Goal: Information Seeking & Learning: Understand process/instructions

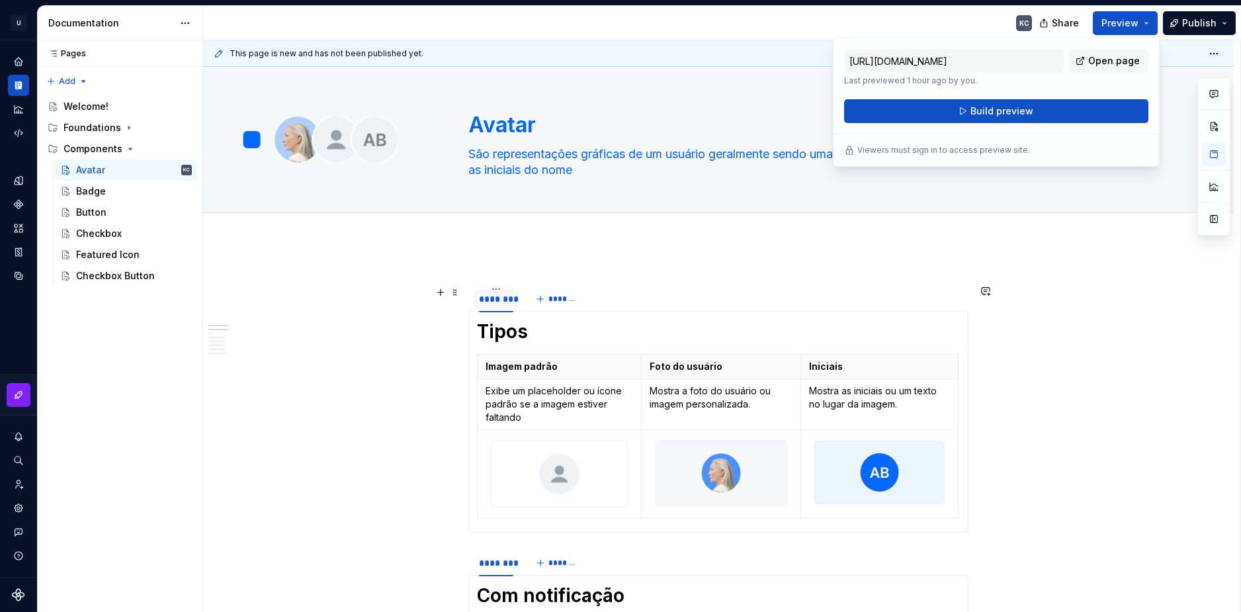
click at [490, 299] on div "********" at bounding box center [496, 298] width 34 height 13
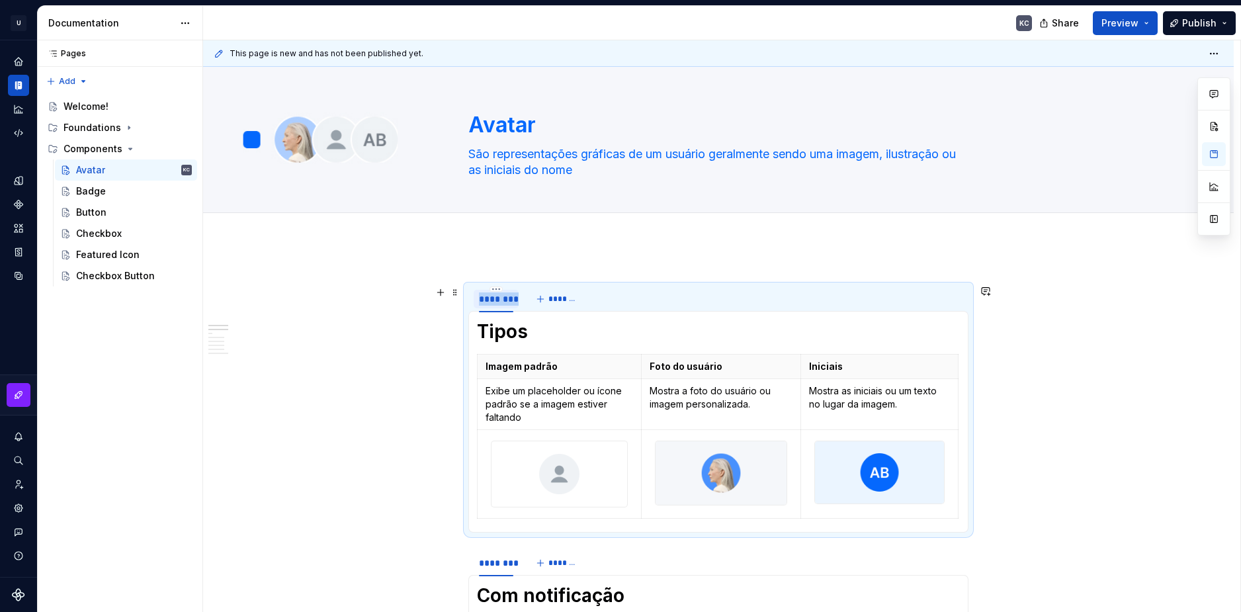
click at [490, 299] on div "********" at bounding box center [496, 298] width 34 height 13
type input "****"
click at [439, 336] on button "button" at bounding box center [440, 331] width 19 height 19
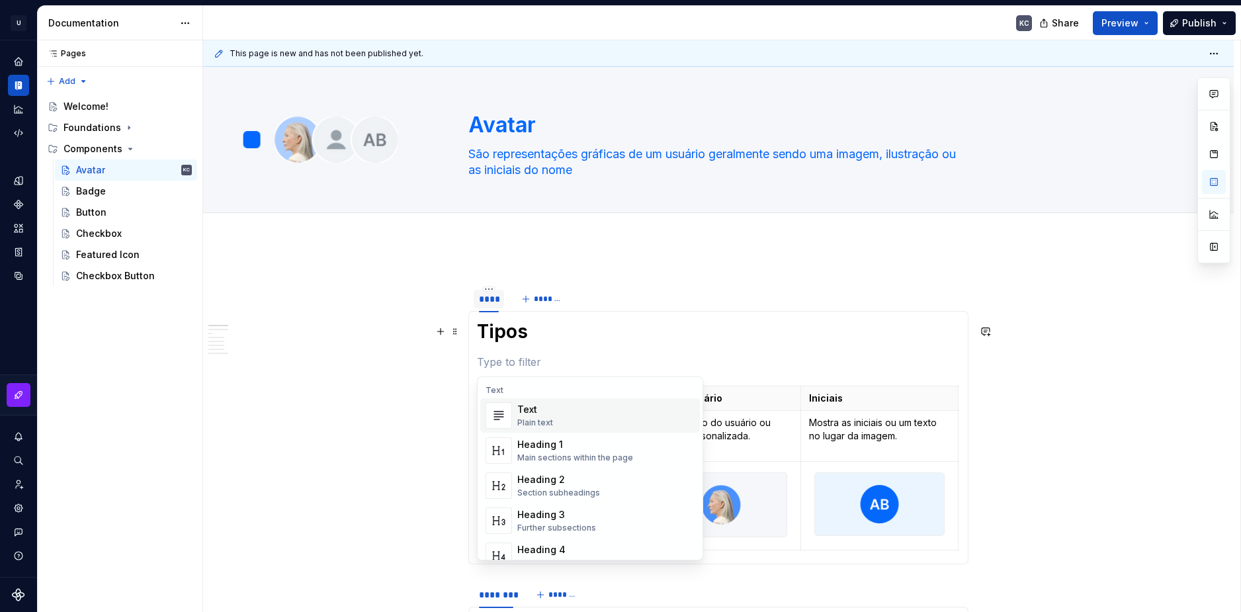
click at [549, 416] on div "Text Plain text" at bounding box center [535, 415] width 36 height 25
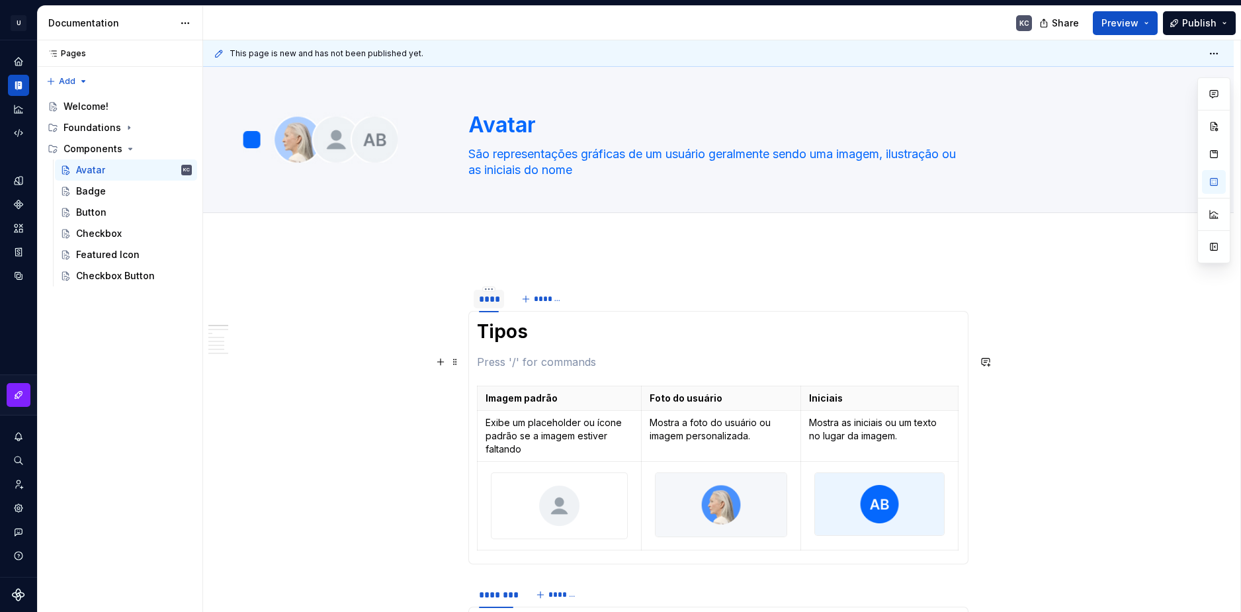
click at [518, 364] on p at bounding box center [718, 362] width 483 height 16
click at [560, 441] on p "Exibe um placeholder ou ícone padrão se a imagem estiver faltando" at bounding box center [558, 436] width 147 height 40
click at [549, 433] on p "Exibe um placeholder ou ícone padrão se a imagem estiver faltando" at bounding box center [558, 436] width 147 height 40
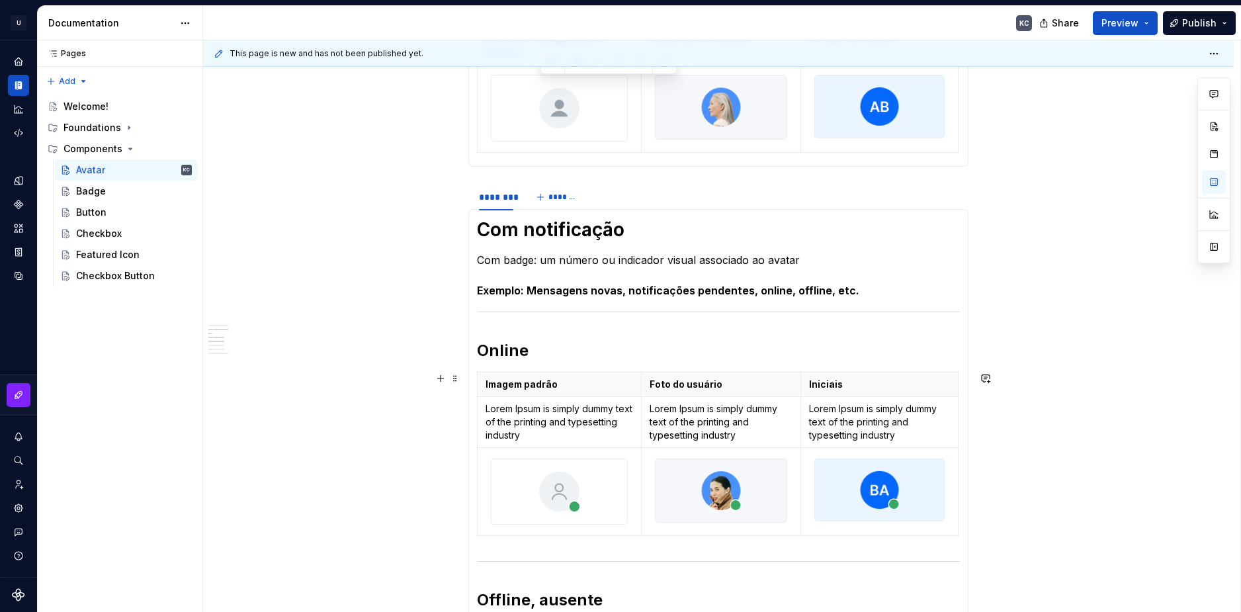
scroll to position [529, 0]
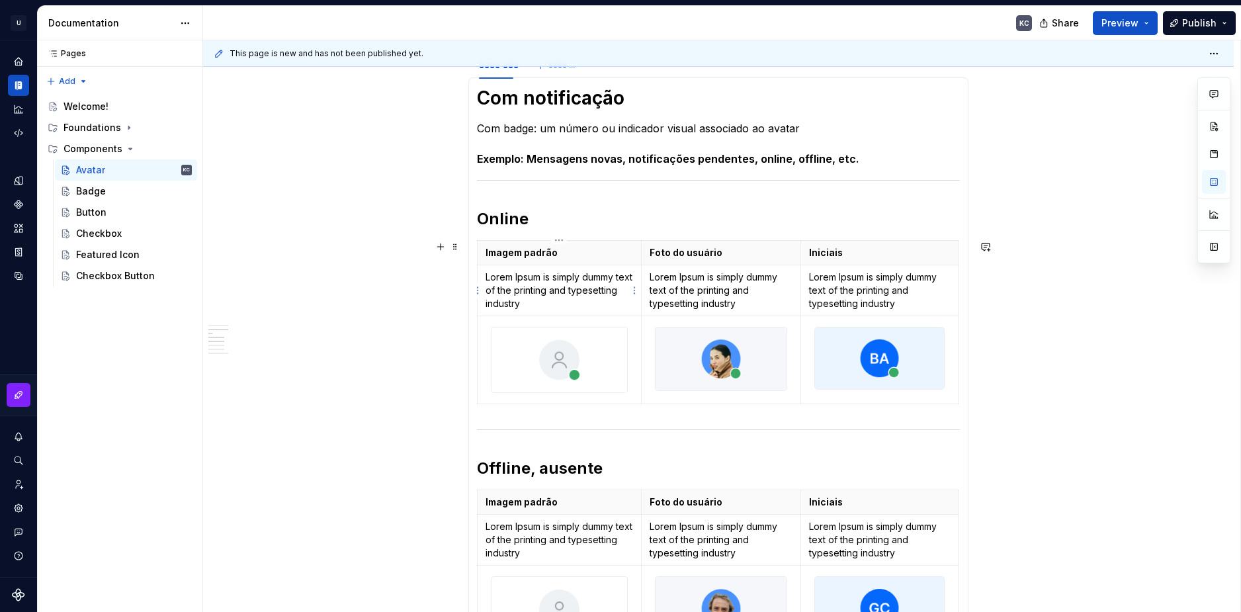
click at [518, 292] on p "Lorem Ipsum is simply dummy text of the printing and typesetting industry" at bounding box center [558, 291] width 147 height 40
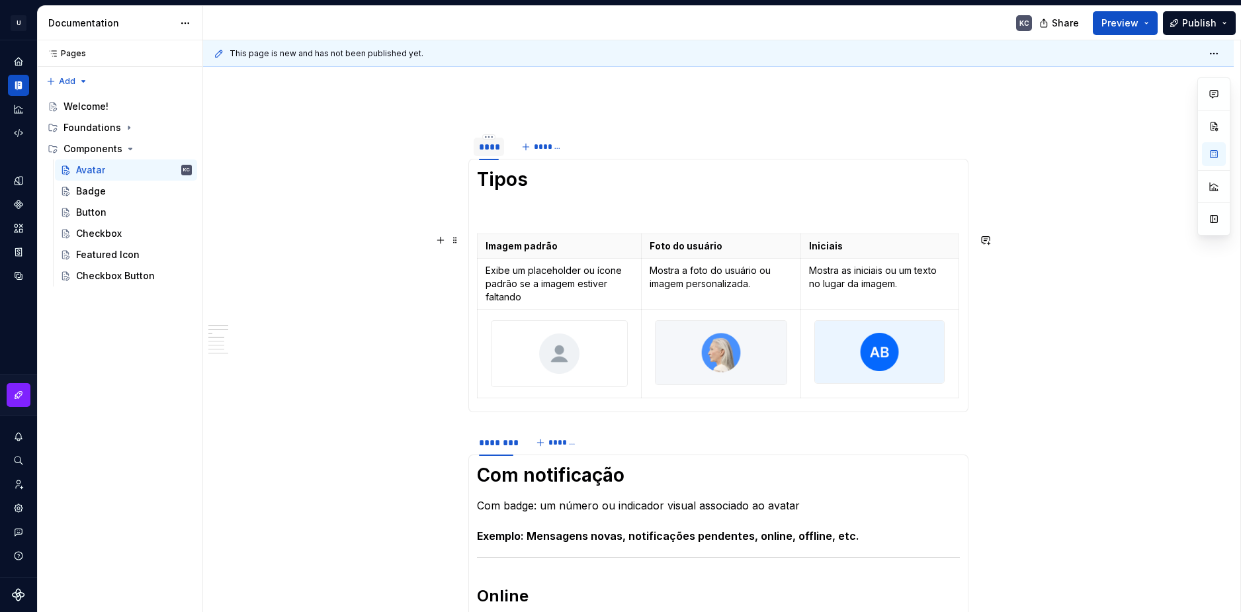
scroll to position [132, 0]
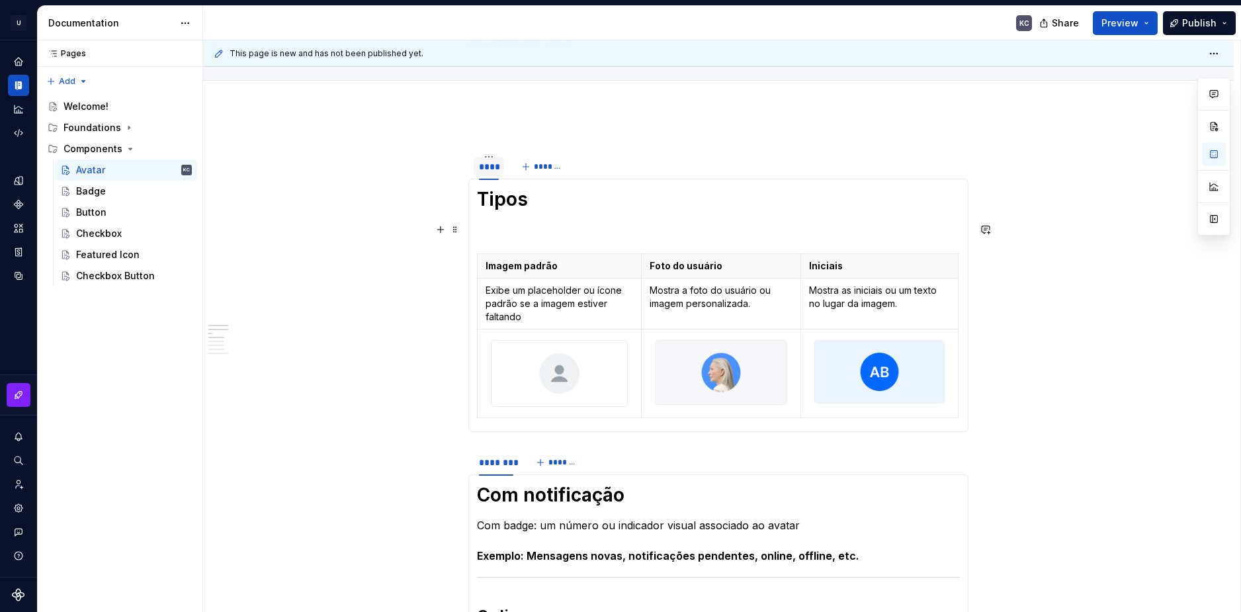
click at [497, 222] on p at bounding box center [718, 230] width 483 height 16
click at [496, 226] on p at bounding box center [718, 230] width 483 height 16
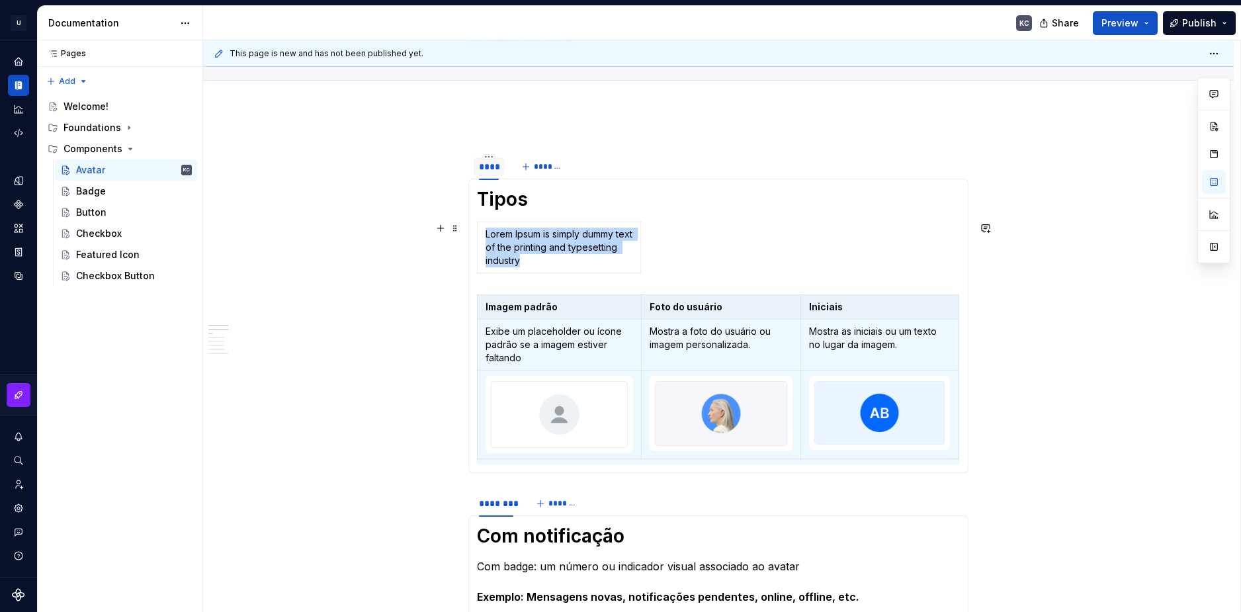
click at [679, 235] on div "Lorem Ipsum is simply dummy text of the printing and typesetting industry" at bounding box center [718, 250] width 483 height 57
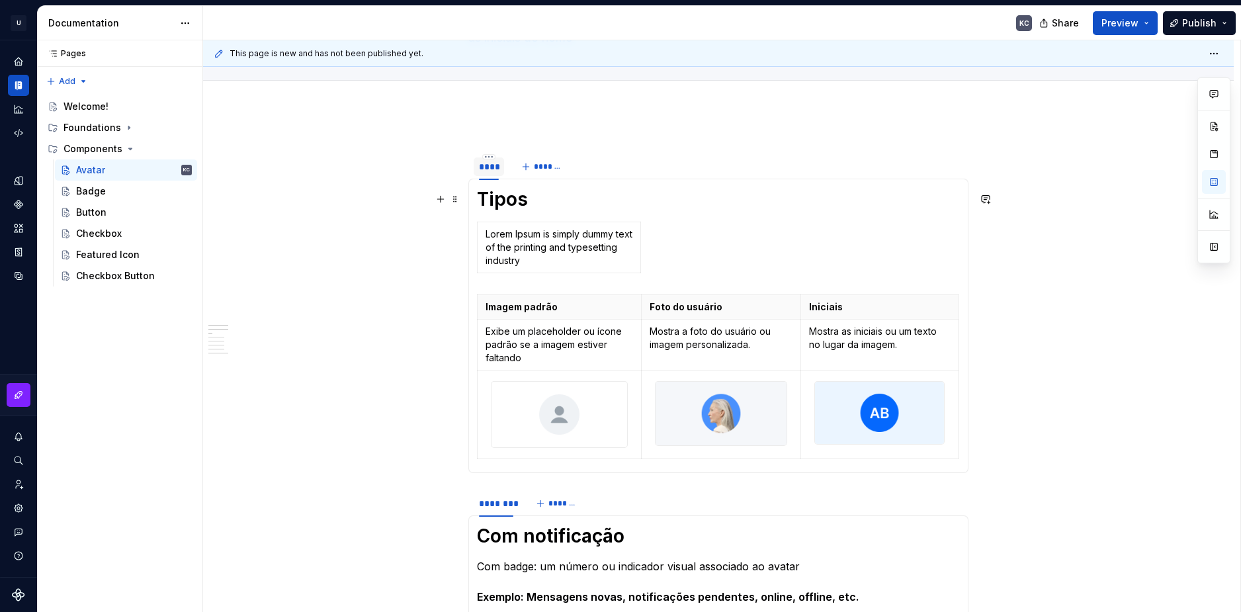
click at [541, 211] on section-item-column "Tipos Lorem Ipsum is simply dummy text of the printing and typesetting industry…" at bounding box center [718, 325] width 483 height 277
click at [510, 199] on h1 "Tipos" at bounding box center [718, 199] width 483 height 24
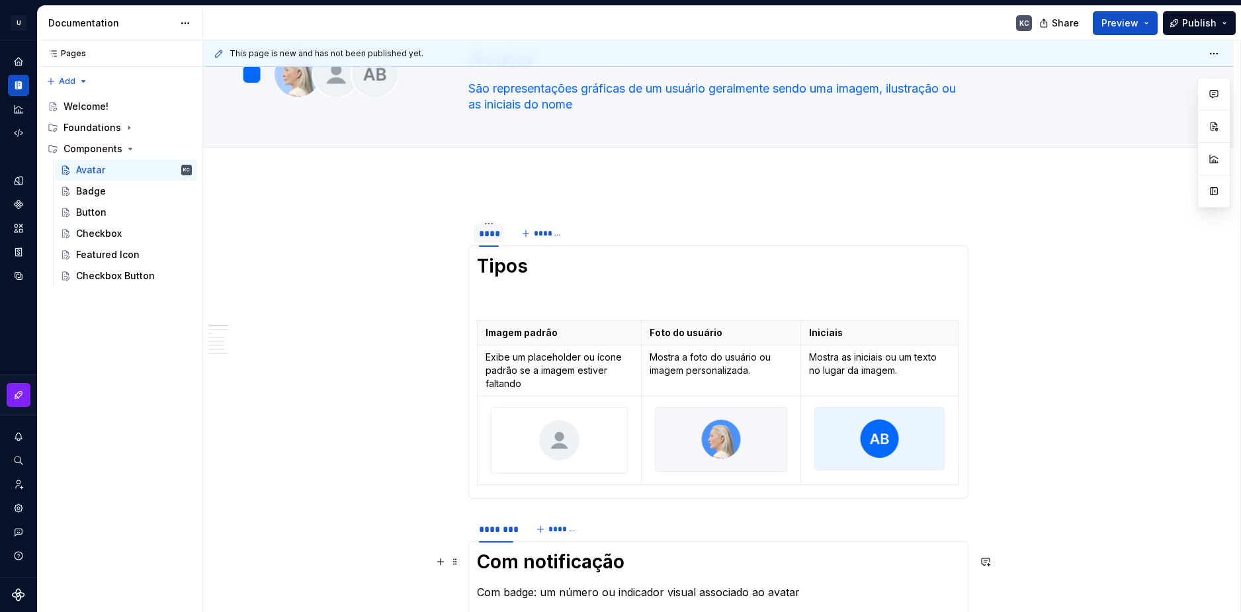
scroll to position [0, 0]
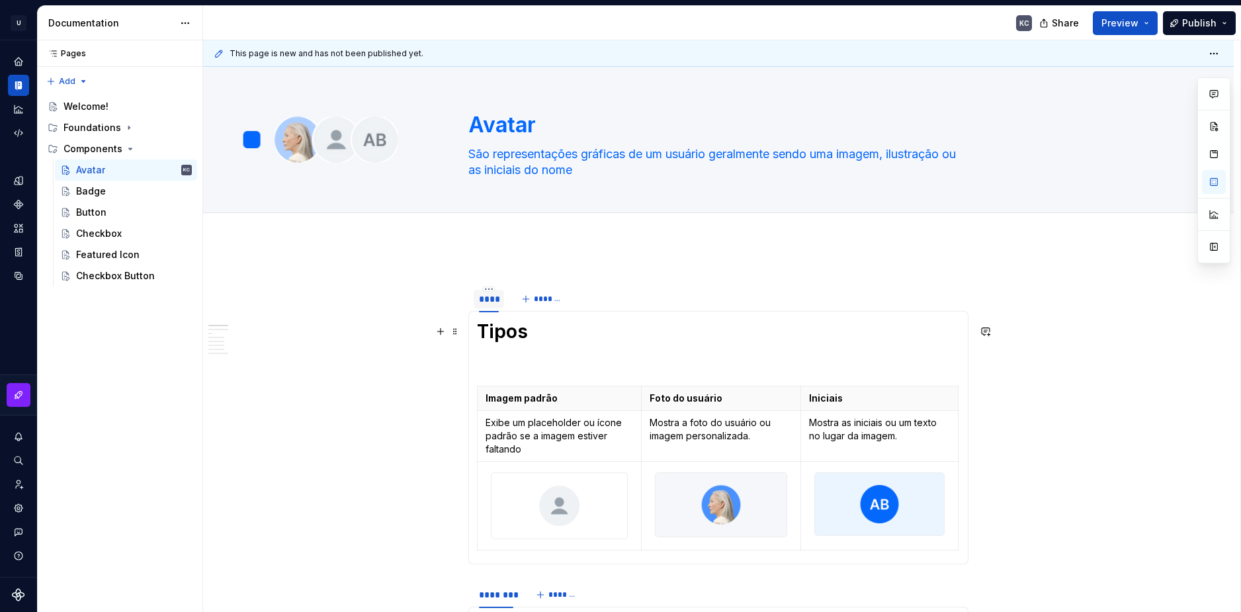
click at [535, 336] on h1 "Tipos" at bounding box center [718, 331] width 483 height 24
click at [482, 355] on p at bounding box center [718, 362] width 483 height 16
click at [444, 331] on button "button" at bounding box center [440, 331] width 19 height 19
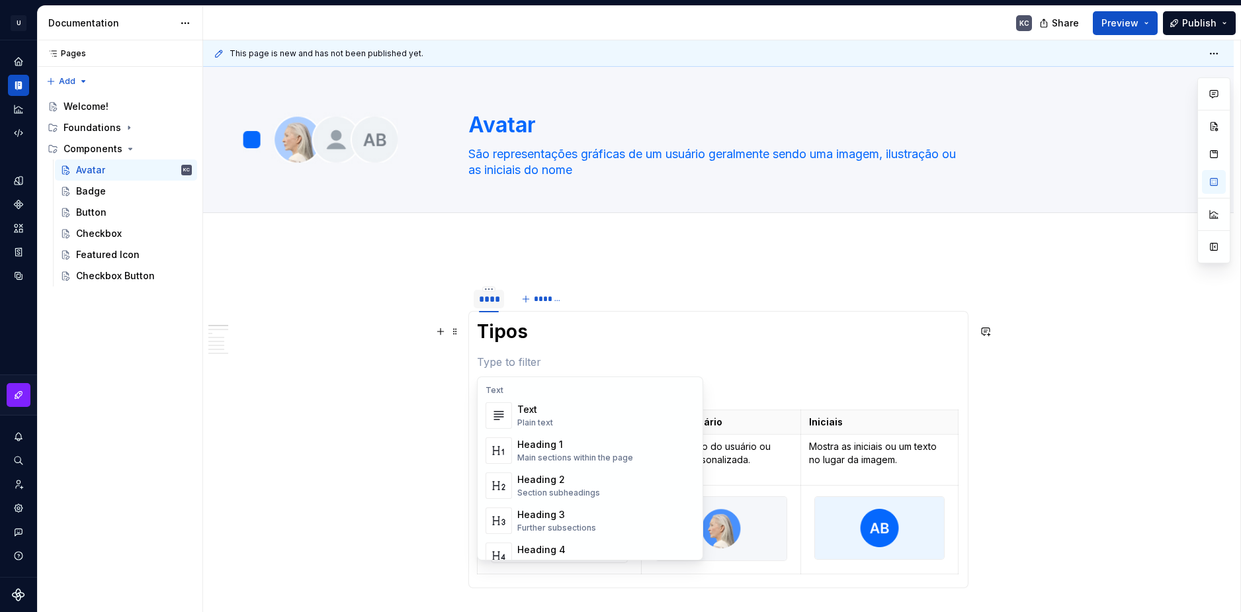
scroll to position [198, 0]
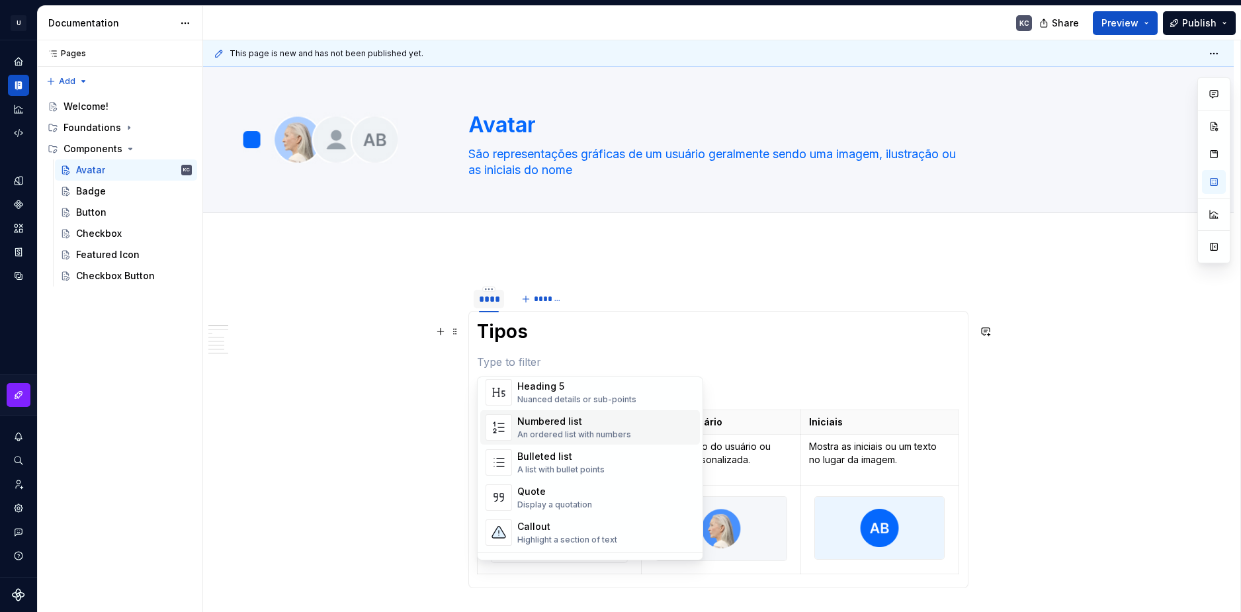
click at [532, 397] on div "Nuanced details or sub-points" at bounding box center [576, 399] width 119 height 11
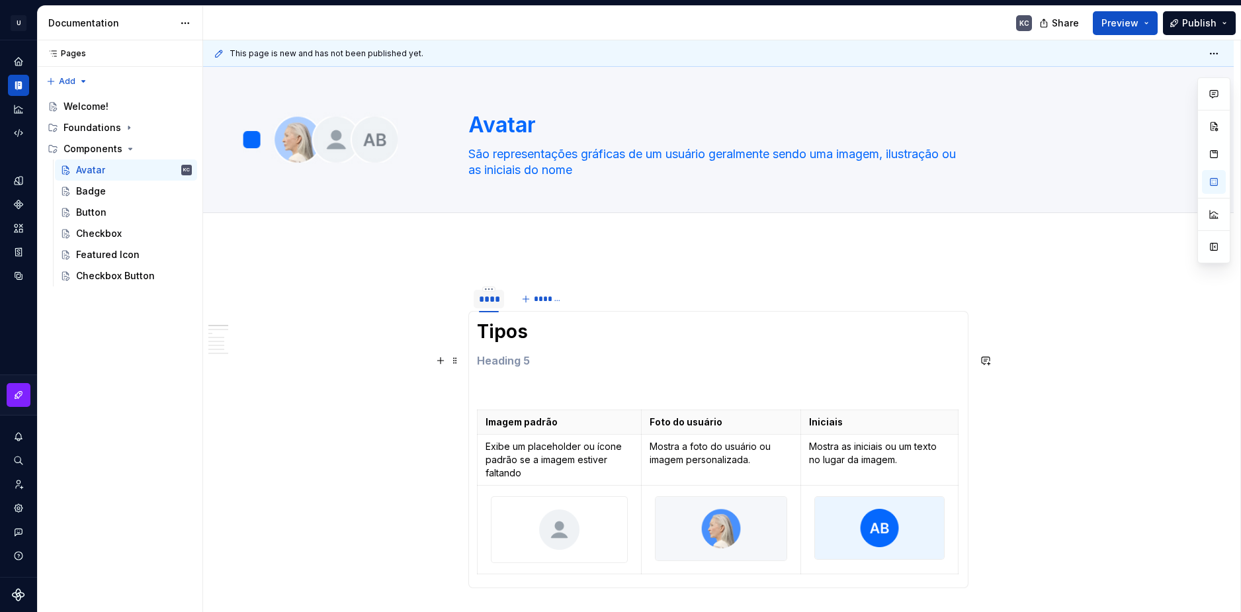
click at [503, 355] on h5 at bounding box center [718, 360] width 483 height 13
click at [494, 361] on h5 at bounding box center [718, 360] width 483 height 13
click at [495, 362] on h5 at bounding box center [718, 360] width 483 height 13
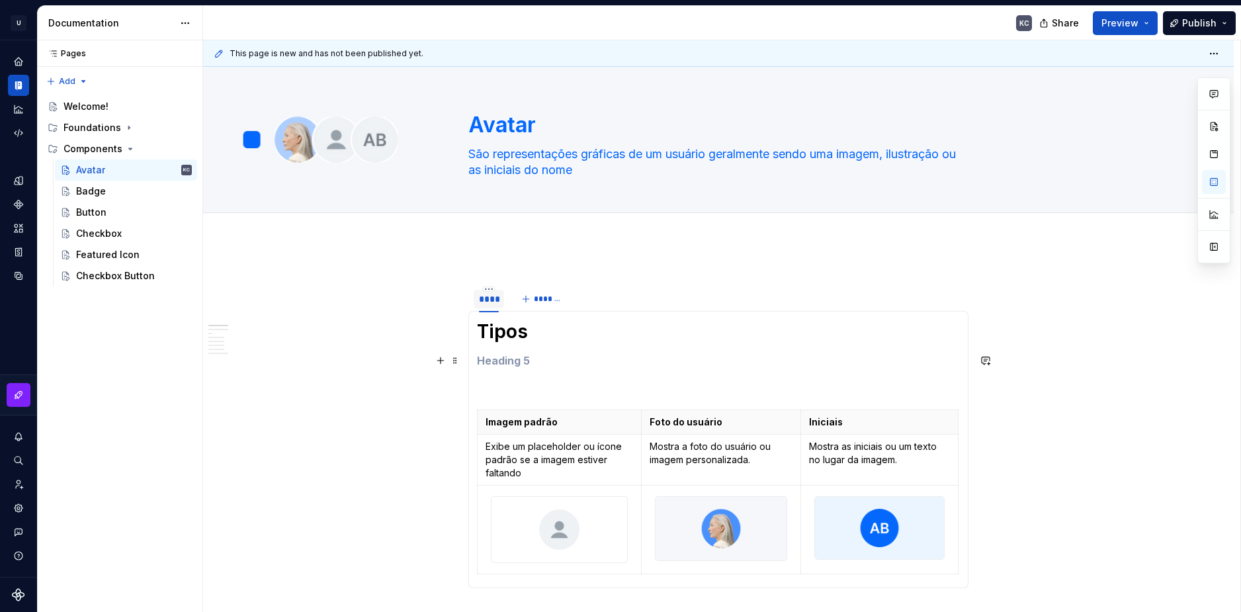
click at [495, 362] on h5 at bounding box center [718, 360] width 483 height 13
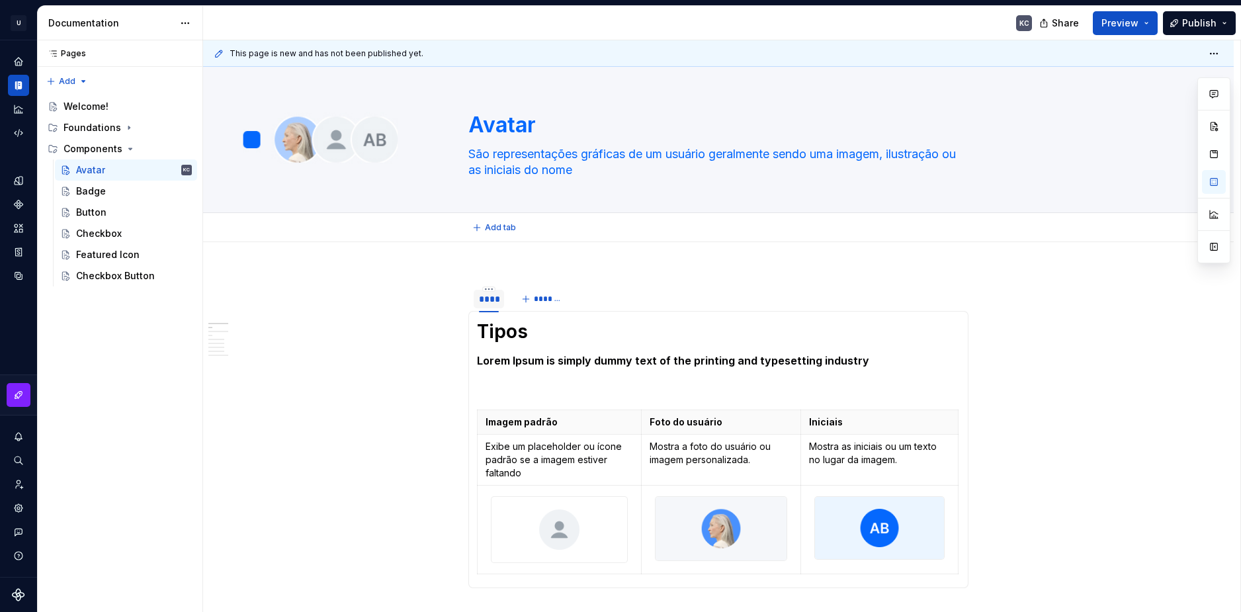
type textarea "*"
click at [495, 297] on div "****" at bounding box center [489, 298] width 20 height 13
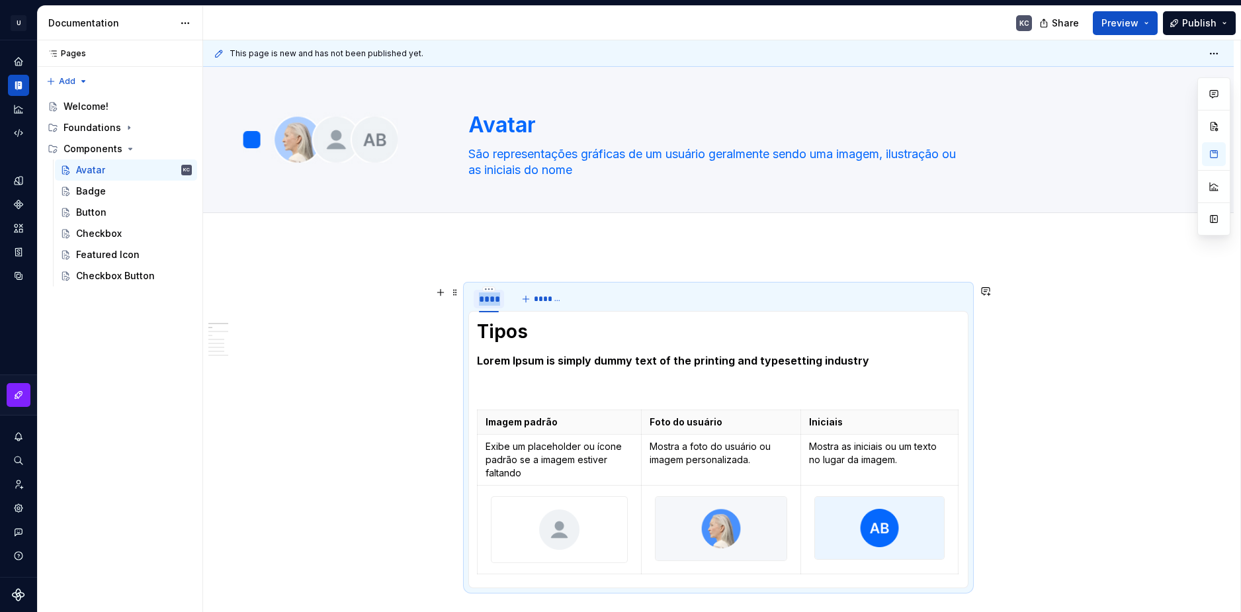
click at [495, 297] on div "****" at bounding box center [489, 298] width 20 height 13
click at [497, 303] on input "****" at bounding box center [489, 298] width 30 height 24
type input "*****"
click at [562, 300] on span "*******" at bounding box center [554, 299] width 30 height 11
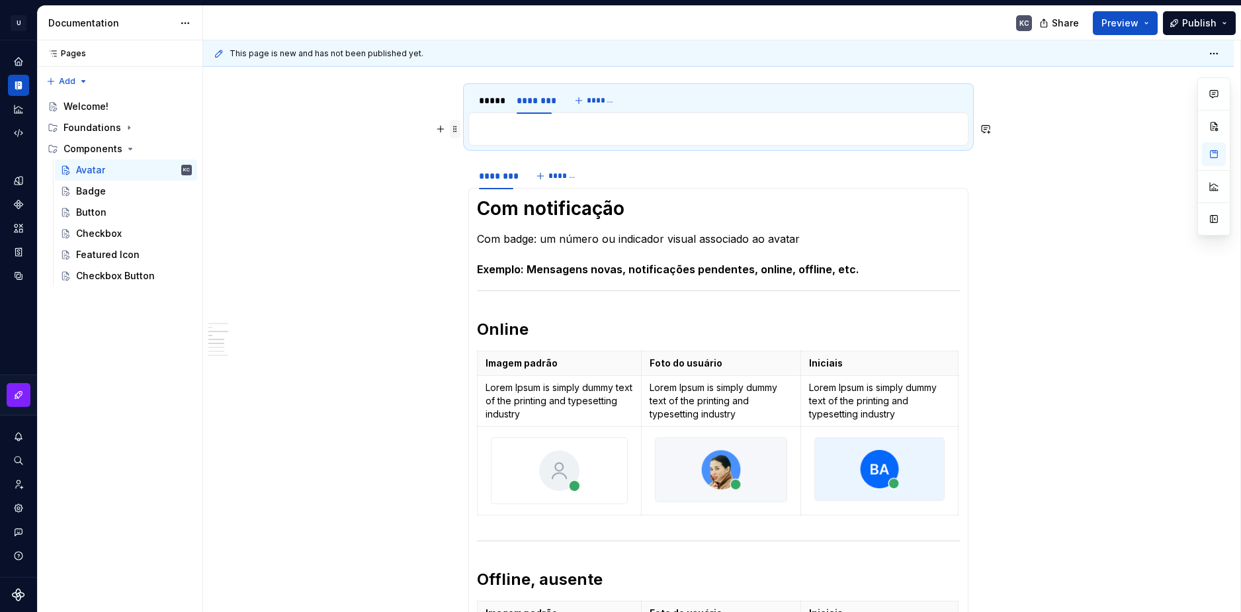
click at [459, 131] on span at bounding box center [455, 129] width 11 height 19
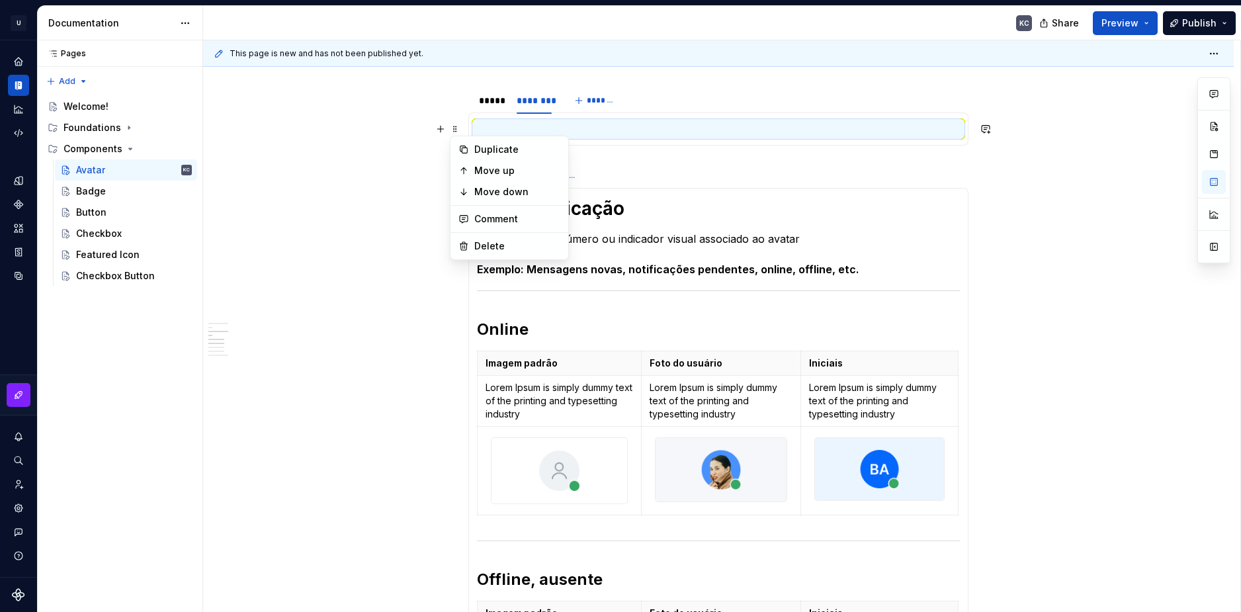
click at [491, 126] on p at bounding box center [718, 129] width 483 height 16
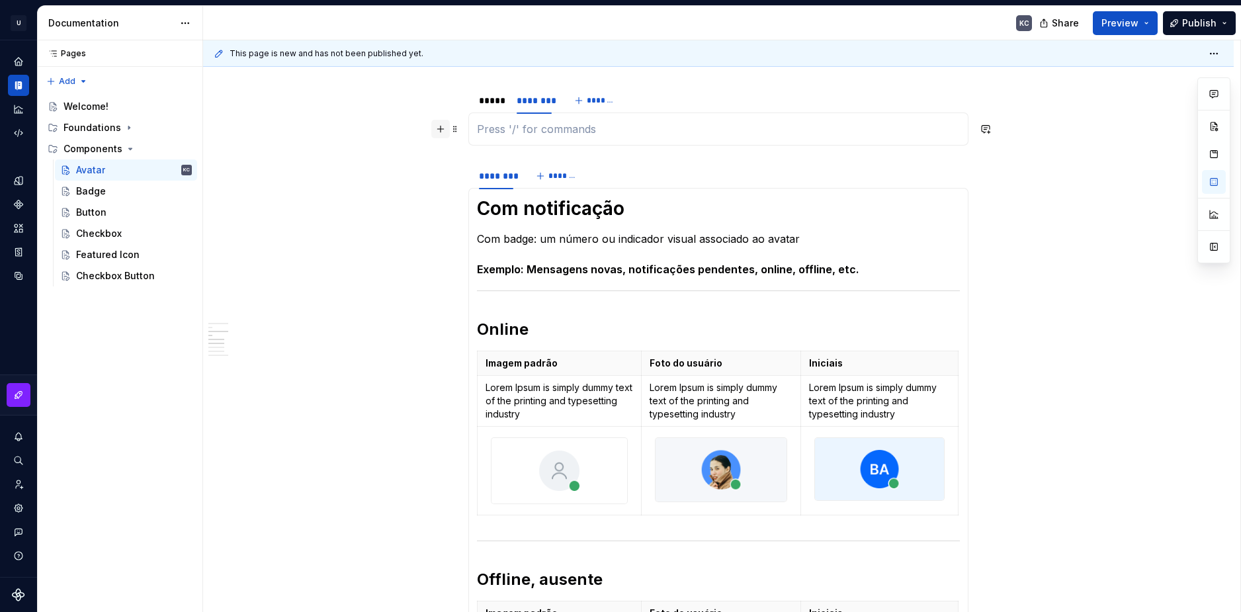
click at [445, 130] on button "button" at bounding box center [440, 129] width 19 height 19
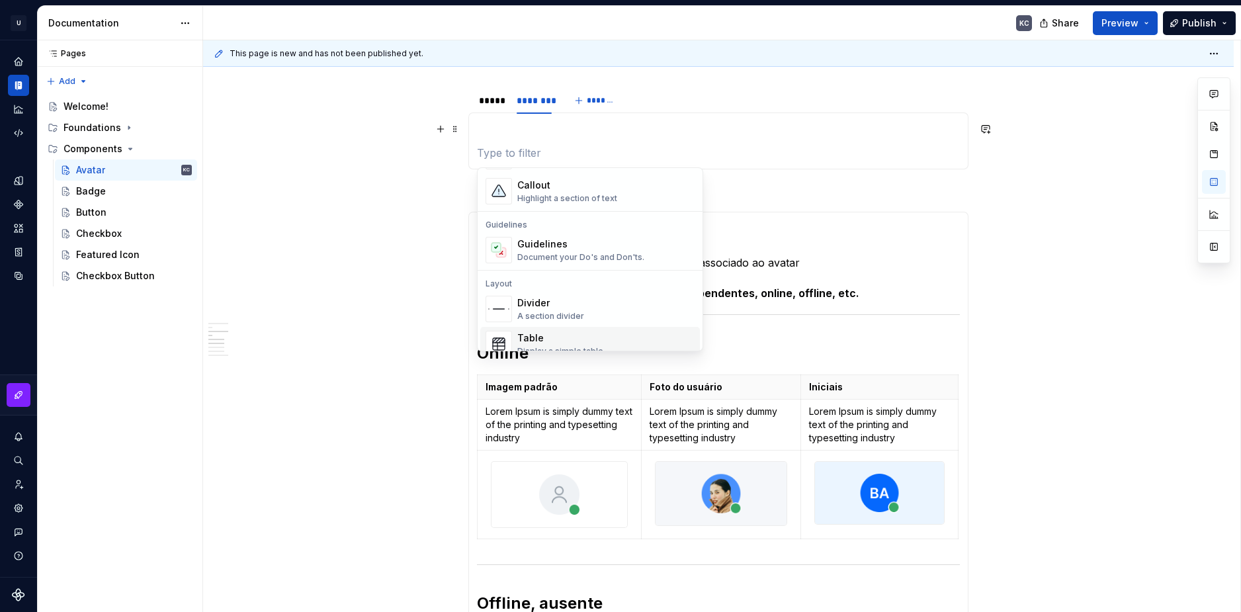
scroll to position [397, 0]
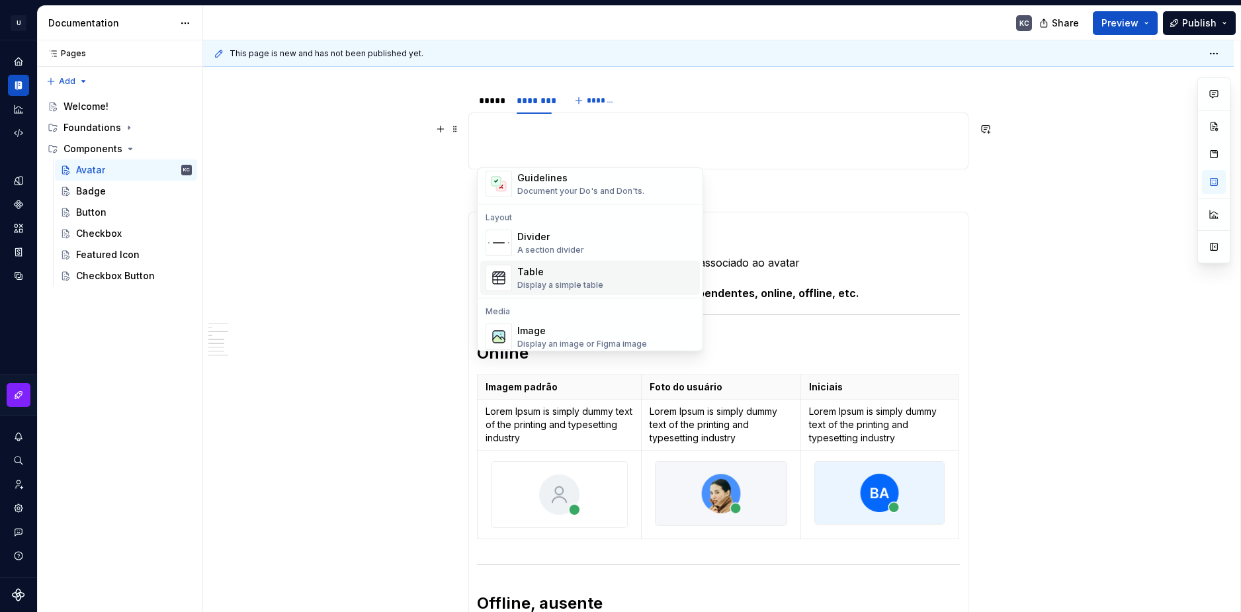
click at [548, 288] on div "Display a simple table" at bounding box center [560, 285] width 86 height 11
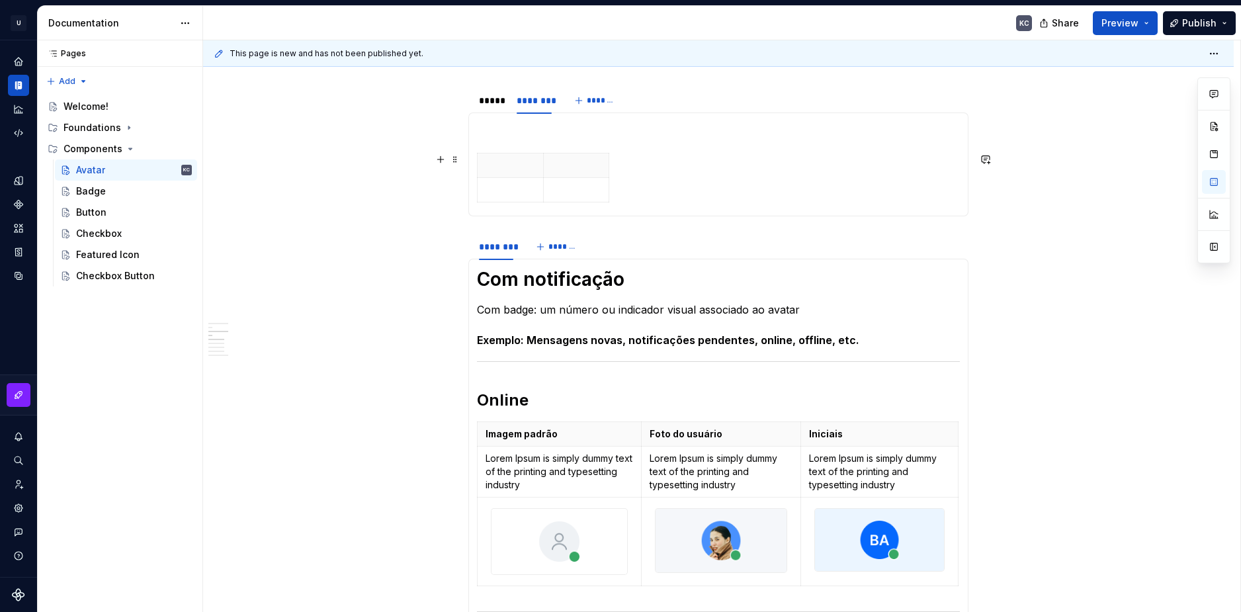
click at [494, 138] on section-item-column at bounding box center [718, 164] width 483 height 87
click at [494, 131] on p at bounding box center [718, 129] width 483 height 16
click at [458, 128] on span at bounding box center [455, 129] width 11 height 19
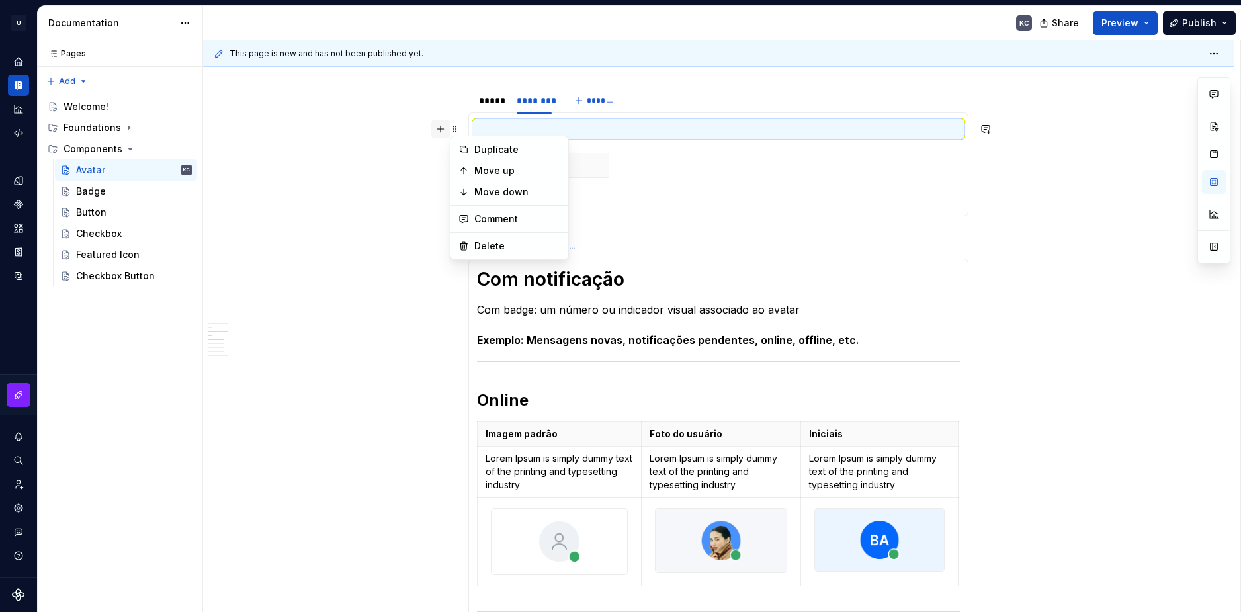
click at [440, 130] on button "button" at bounding box center [440, 129] width 19 height 19
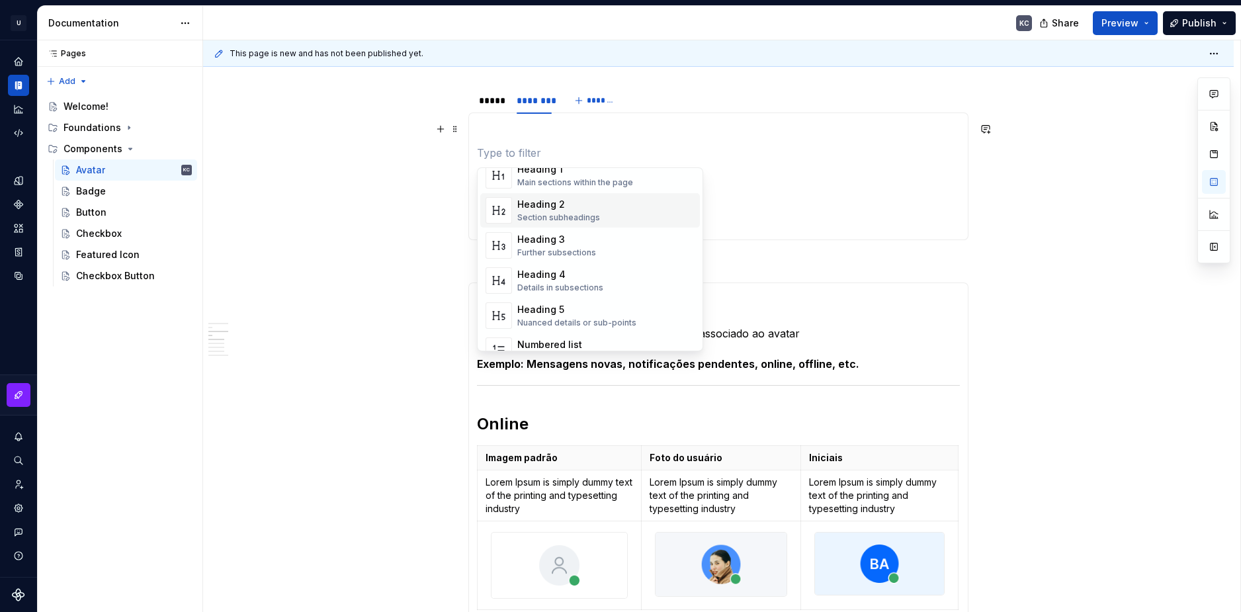
scroll to position [0, 0]
click at [569, 210] on div "Text Plain text" at bounding box center [605, 206] width 177 height 26
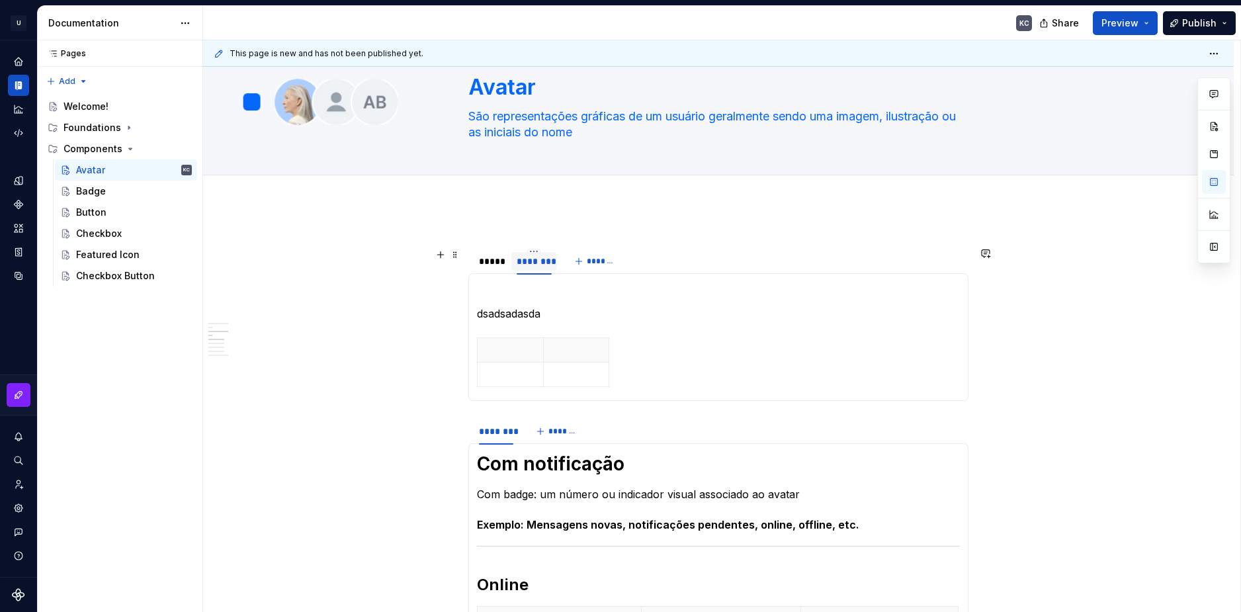
scroll to position [132, 0]
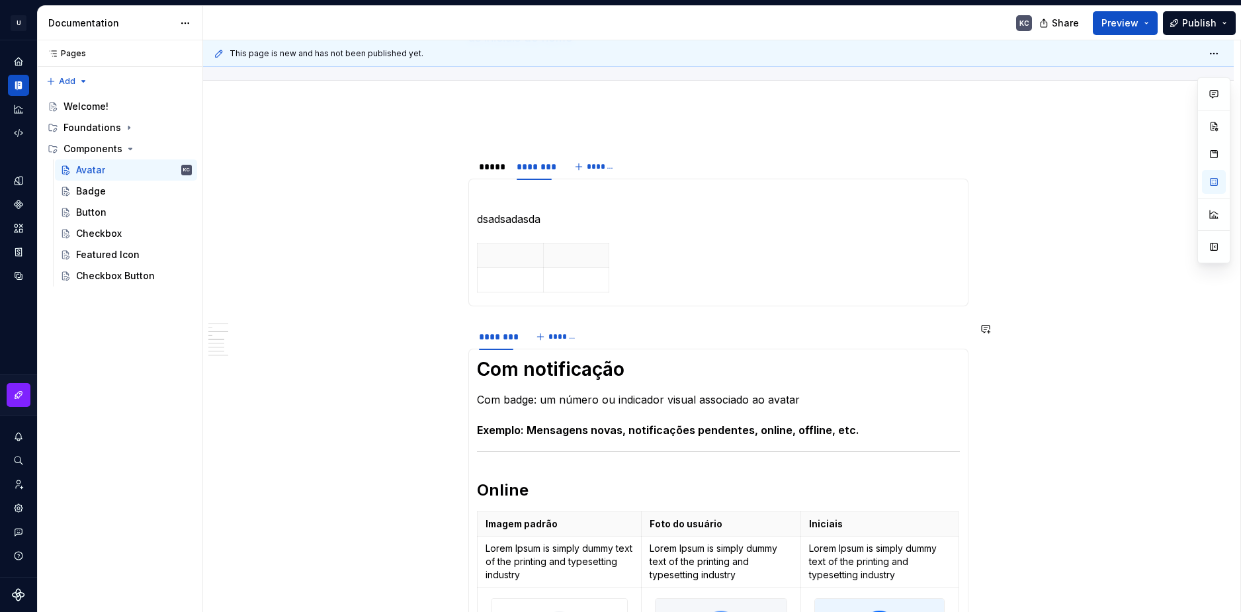
click at [534, 359] on h1 "Com notificação" at bounding box center [718, 369] width 483 height 24
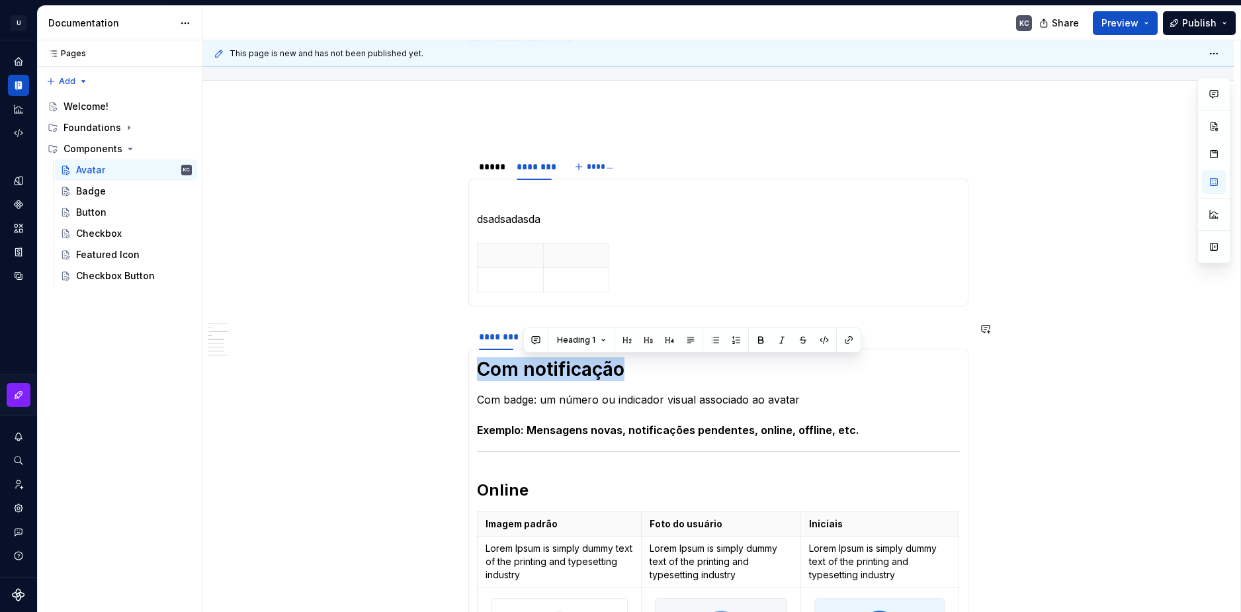
click at [534, 359] on h1 "Com notificação" at bounding box center [718, 369] width 483 height 24
copy h1 "Com notificação"
click at [526, 166] on div "********" at bounding box center [534, 166] width 34 height 13
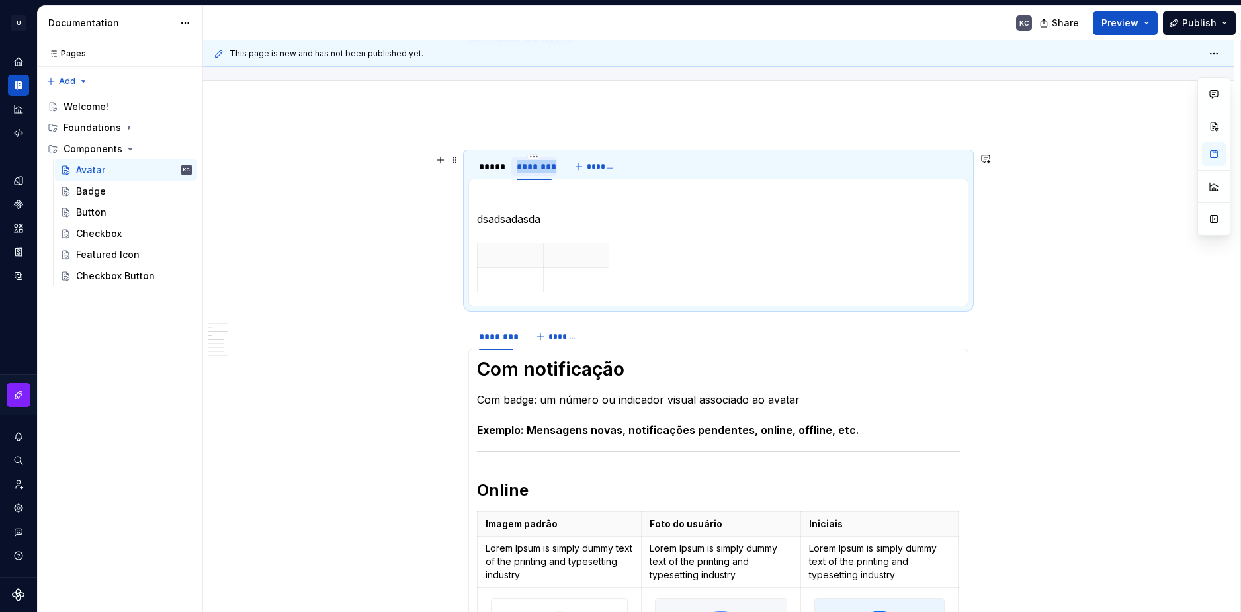
click at [526, 166] on div "********" at bounding box center [534, 166] width 34 height 13
type input "**********"
click at [515, 395] on p "Com badge: um número ou indicador visual associado ao avatar" at bounding box center [718, 400] width 483 height 16
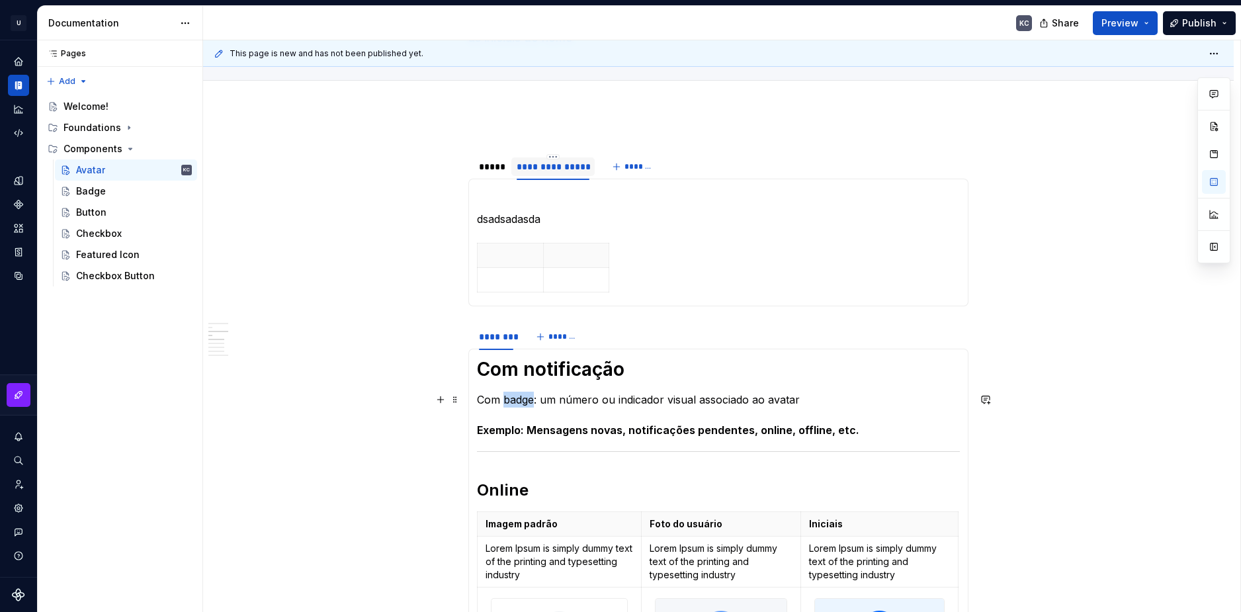
click at [515, 395] on p "Com badge: um número ou indicador visual associado ao avatar" at bounding box center [718, 400] width 483 height 16
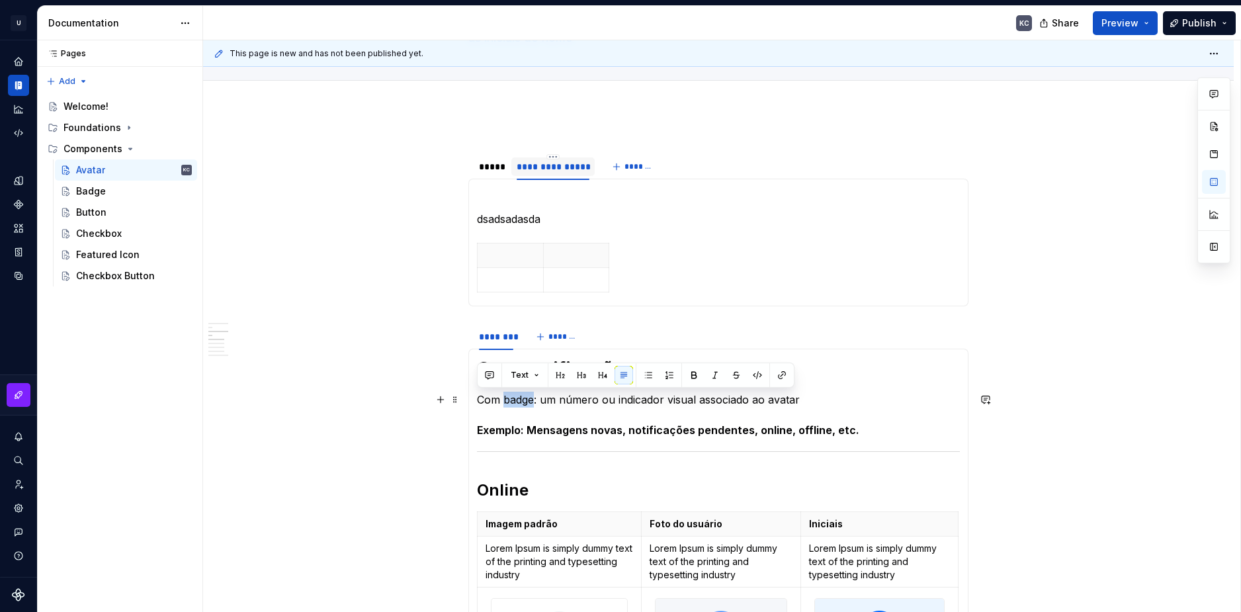
click at [515, 395] on p "Com badge: um número ou indicador visual associado ao avatar" at bounding box center [718, 400] width 483 height 16
copy p "Com badge: um número ou indicador visual associado ao avatar"
click at [515, 222] on p "dsadsadasda" at bounding box center [718, 219] width 483 height 16
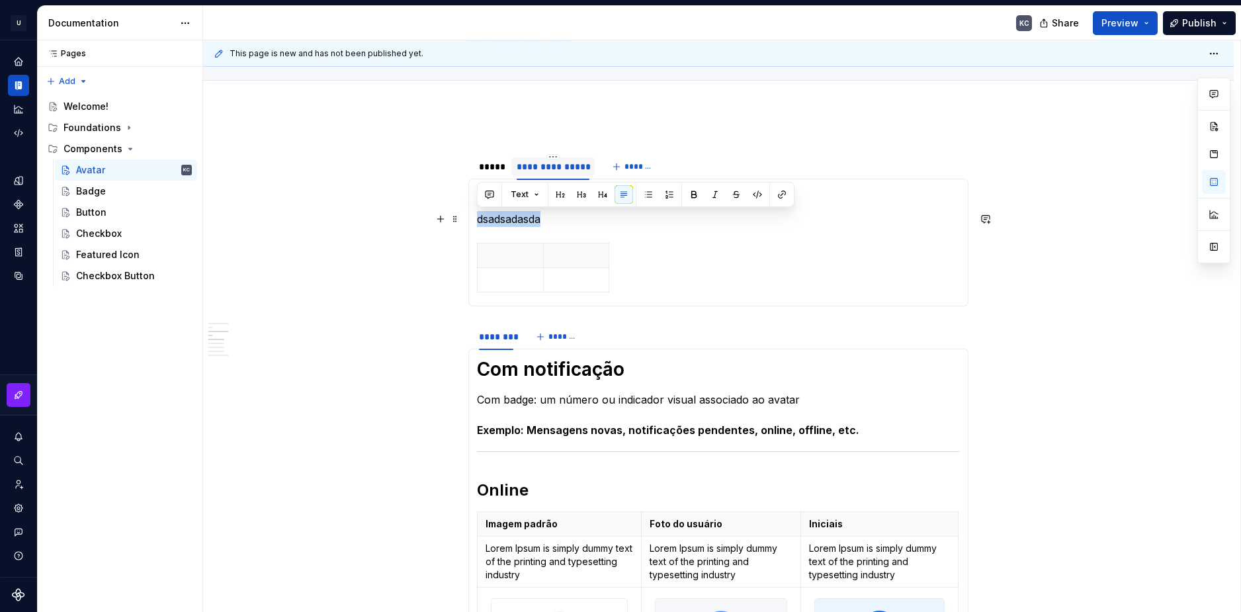
click at [515, 222] on p "dsadsadasda" at bounding box center [718, 219] width 483 height 16
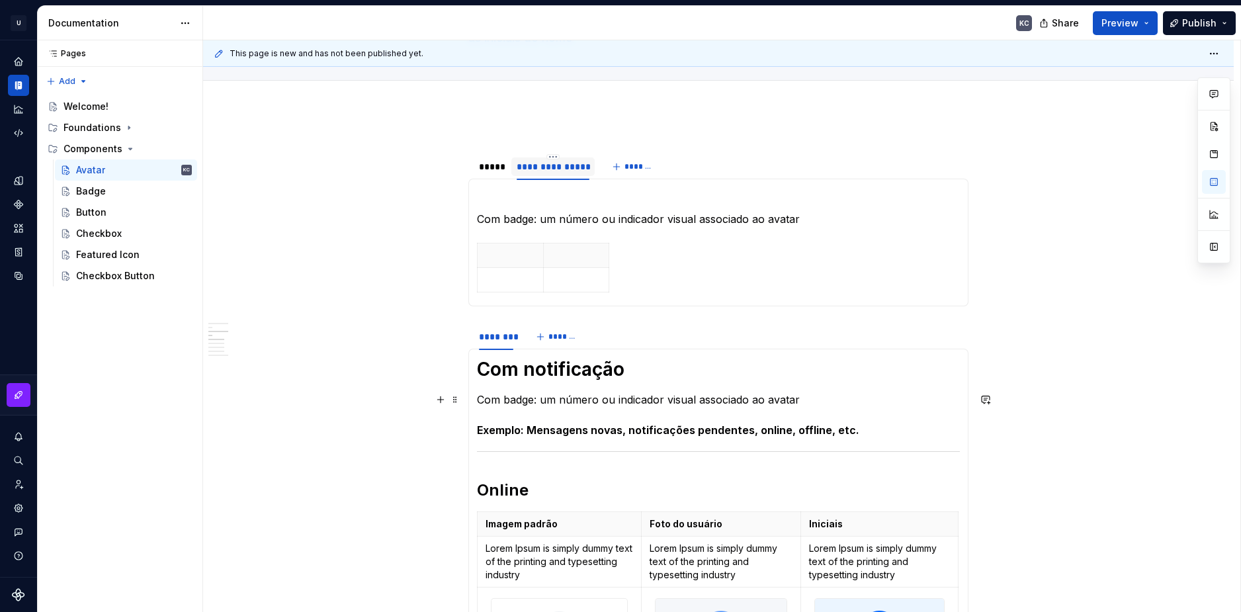
scroll to position [198, 0]
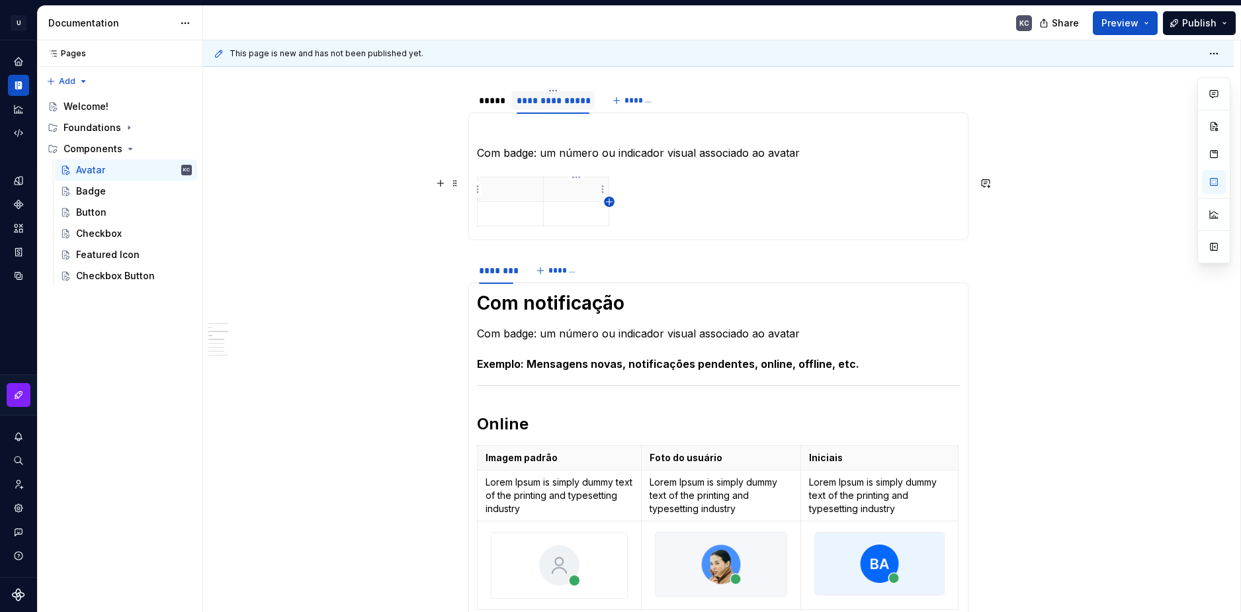
click at [612, 198] on icon "button" at bounding box center [609, 201] width 11 height 11
click at [642, 458] on th "Foto do usuário" at bounding box center [721, 458] width 160 height 24
drag, startPoint x: 542, startPoint y: 194, endPoint x: 618, endPoint y: 194, distance: 75.4
drag, startPoint x: 683, startPoint y: 194, endPoint x: 751, endPoint y: 194, distance: 68.8
drag, startPoint x: 776, startPoint y: 194, endPoint x: 960, endPoint y: 196, distance: 183.9
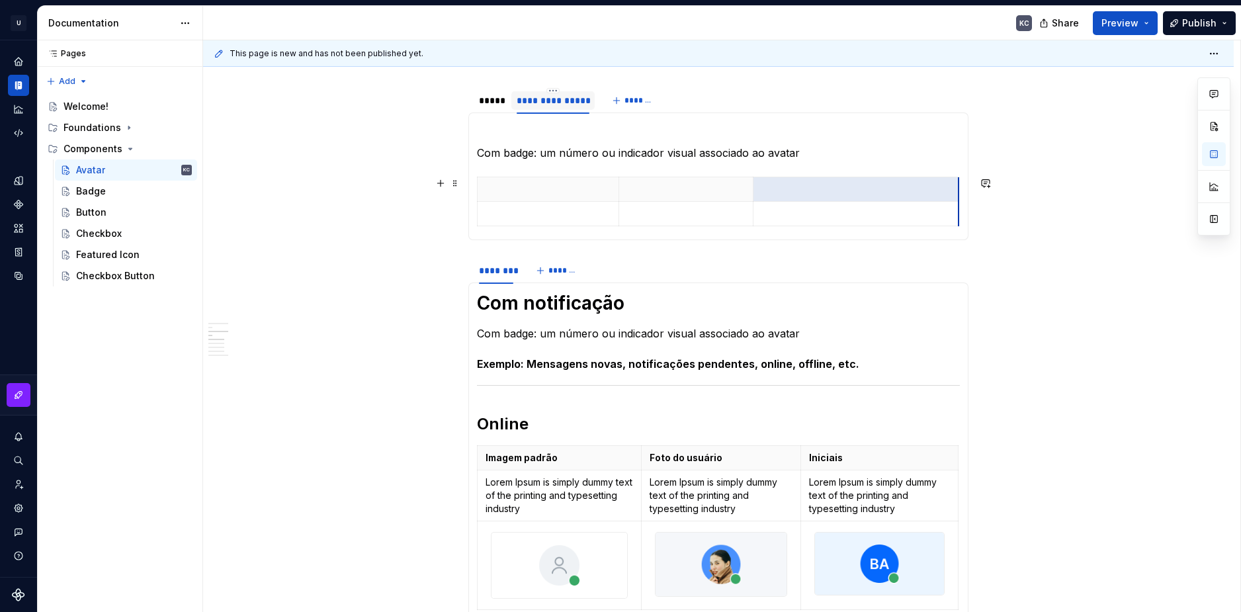
click at [960, 196] on div "Tipos Lorem Ipsum is simply dummy text of the printing and typesetting industry…" at bounding box center [718, 176] width 500 height 128
drag, startPoint x: 751, startPoint y: 194, endPoint x: 777, endPoint y: 194, distance: 25.8
drag, startPoint x: 779, startPoint y: 191, endPoint x: 732, endPoint y: 191, distance: 47.6
click at [732, 191] on th at bounding box center [835, 189] width 206 height 24
drag, startPoint x: 937, startPoint y: 187, endPoint x: 876, endPoint y: 436, distance: 256.7
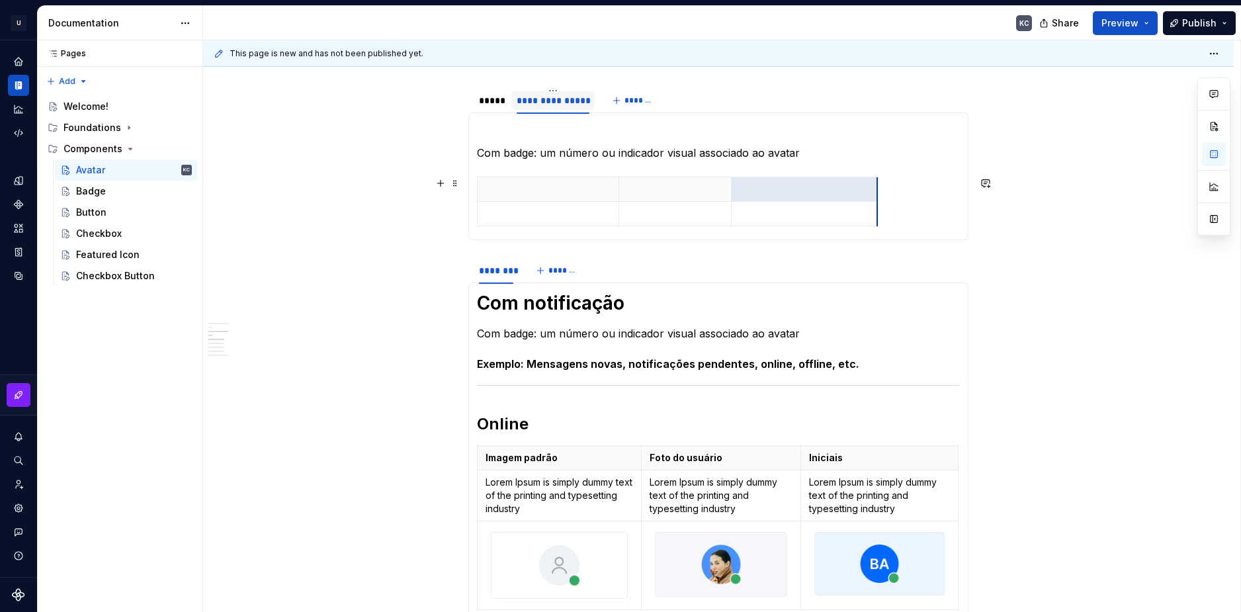
drag, startPoint x: 890, startPoint y: 187, endPoint x: 877, endPoint y: 187, distance: 12.6
drag, startPoint x: 730, startPoint y: 192, endPoint x: 812, endPoint y: 192, distance: 81.4
click at [812, 192] on th at bounding box center [885, 189] width 146 height 24
drag, startPoint x: 619, startPoint y: 194, endPoint x: 629, endPoint y: 194, distance: 9.9
click at [629, 194] on th at bounding box center [725, 189] width 194 height 24
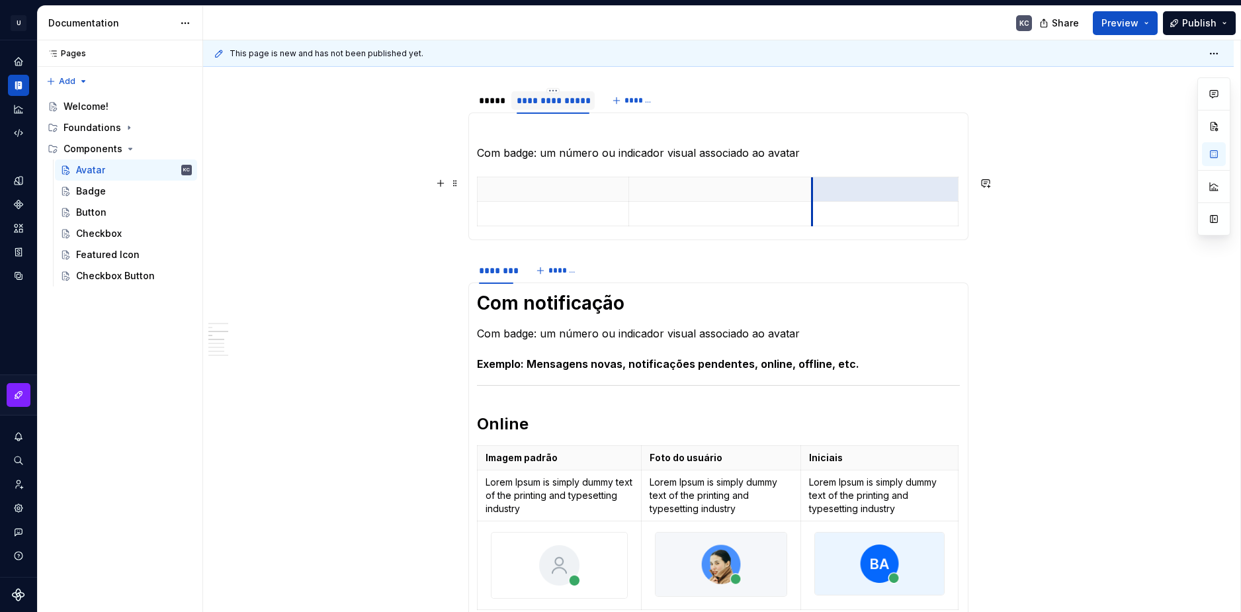
drag, startPoint x: 821, startPoint y: 190, endPoint x: 812, endPoint y: 190, distance: 9.9
click at [812, 190] on th at bounding box center [885, 189] width 146 height 24
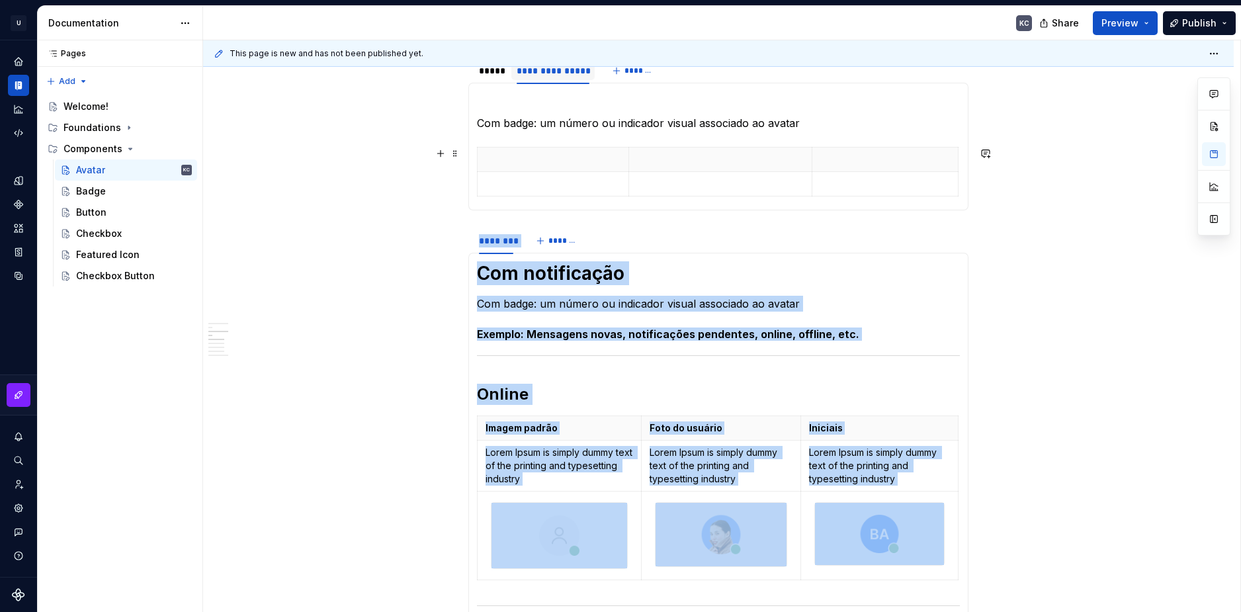
scroll to position [36, 0]
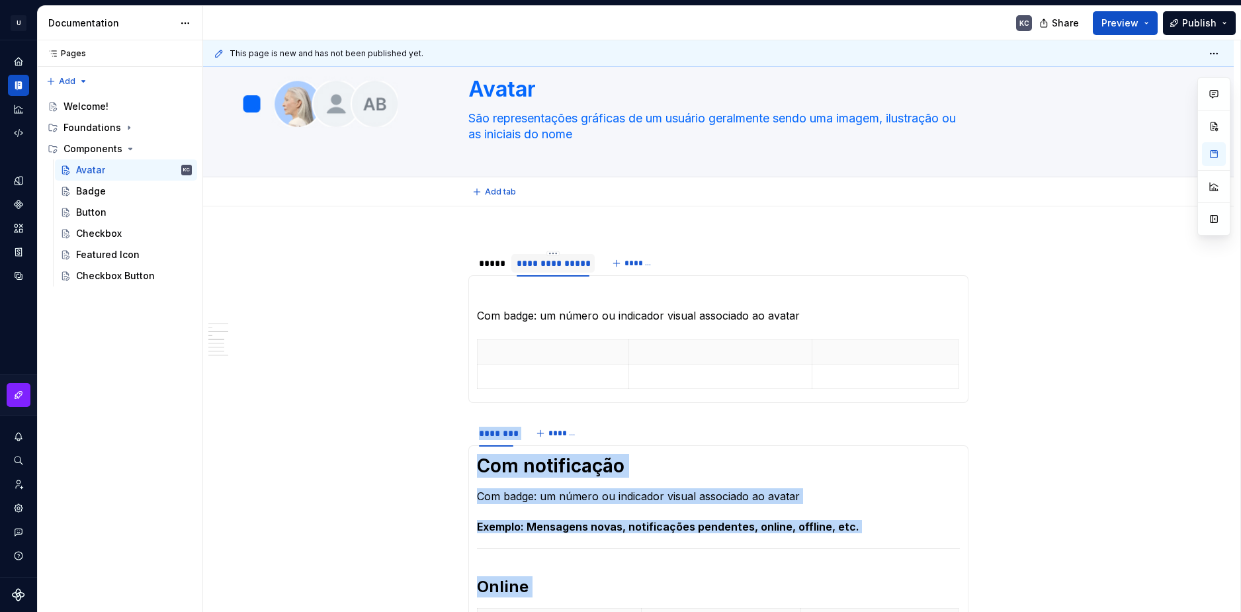
type textarea "*"
click at [608, 262] on button "*******" at bounding box center [634, 263] width 52 height 19
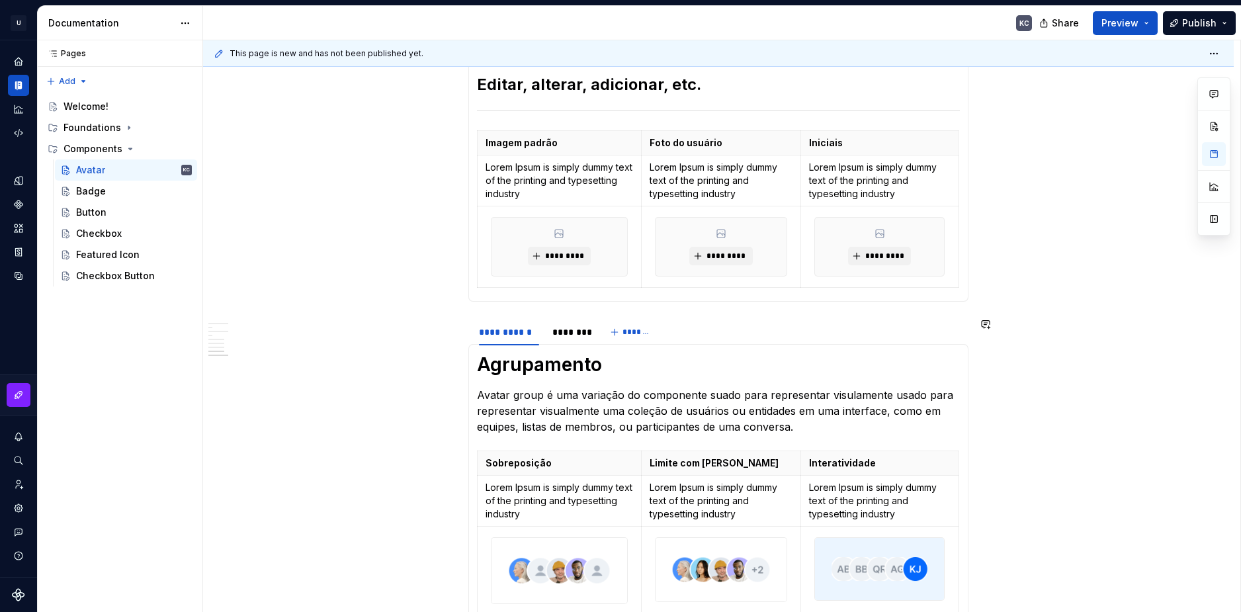
scroll to position [1455, 0]
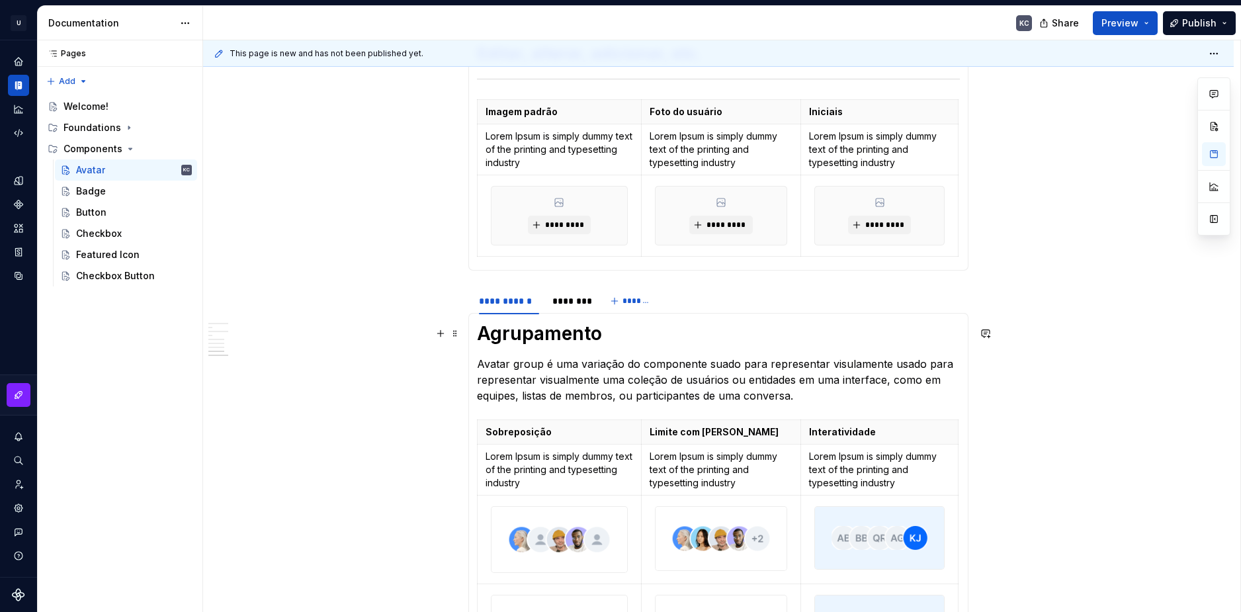
click at [562, 343] on h1 "Agrupamento" at bounding box center [718, 333] width 483 height 24
click at [562, 337] on h1 "Agrupamento" at bounding box center [718, 333] width 483 height 24
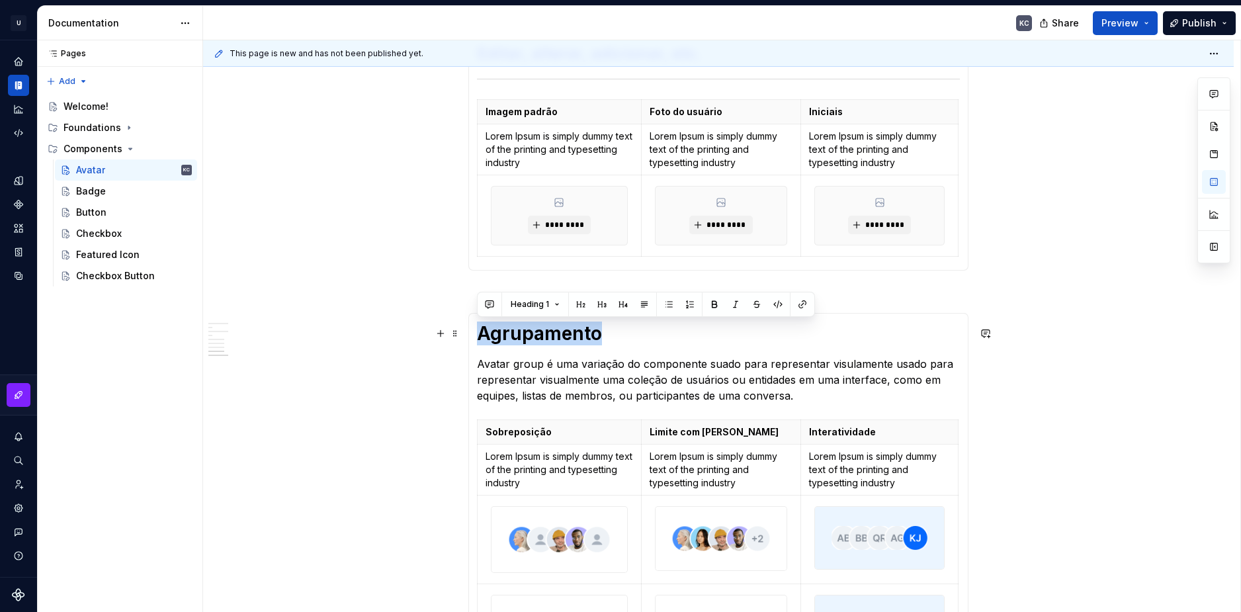
click at [562, 337] on h1 "Agrupamento" at bounding box center [718, 333] width 483 height 24
copy h1 "Agrupamento"
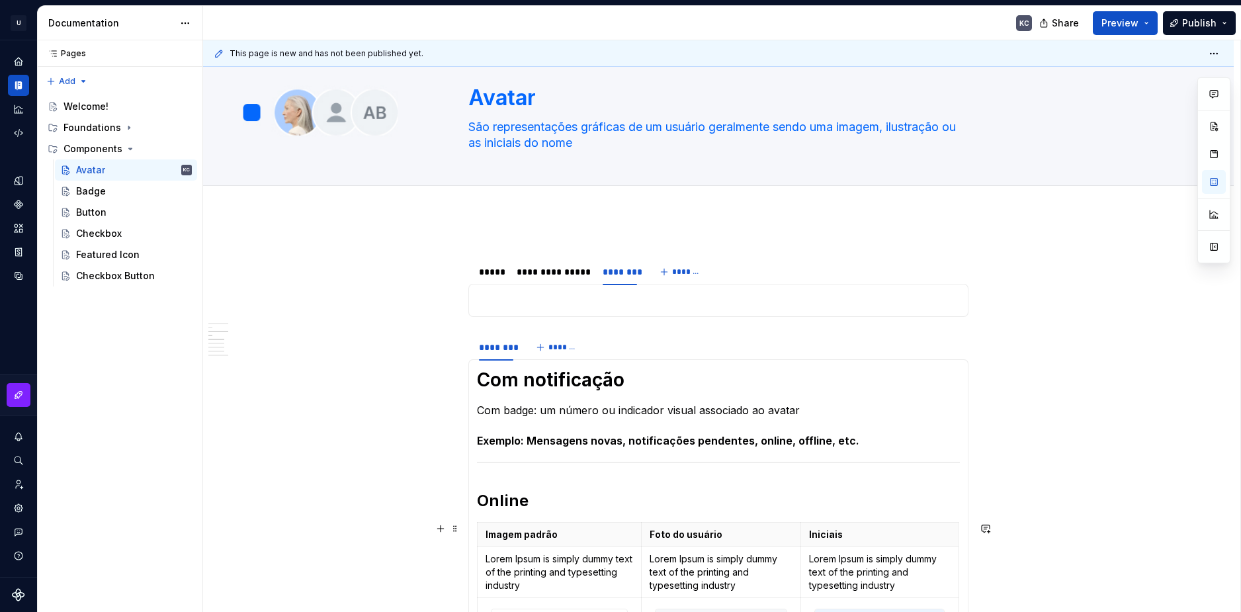
scroll to position [0, 0]
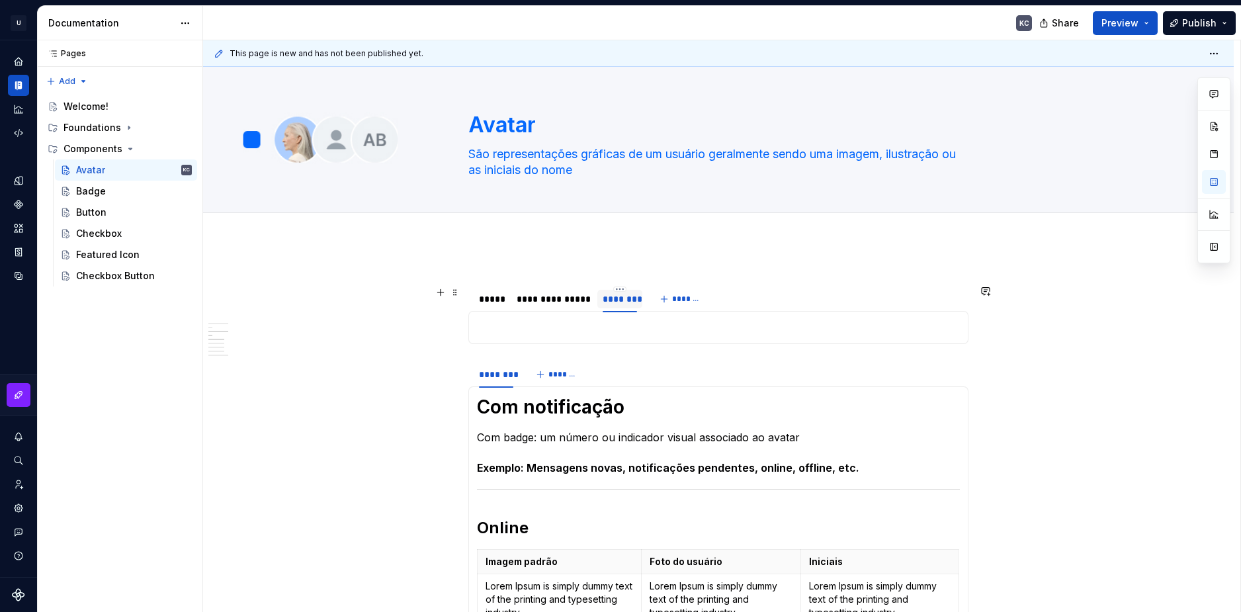
click at [628, 302] on div "********" at bounding box center [620, 298] width 34 height 13
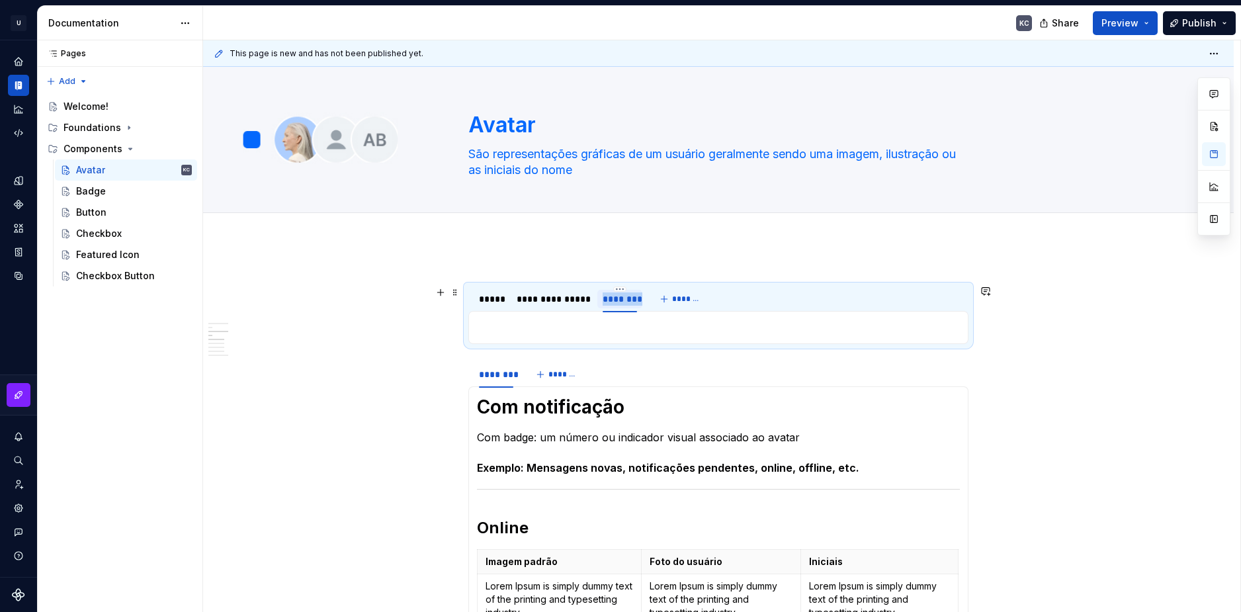
click at [628, 302] on div "********" at bounding box center [620, 298] width 34 height 13
type input "**********"
click at [496, 300] on div "*****" at bounding box center [491, 298] width 24 height 13
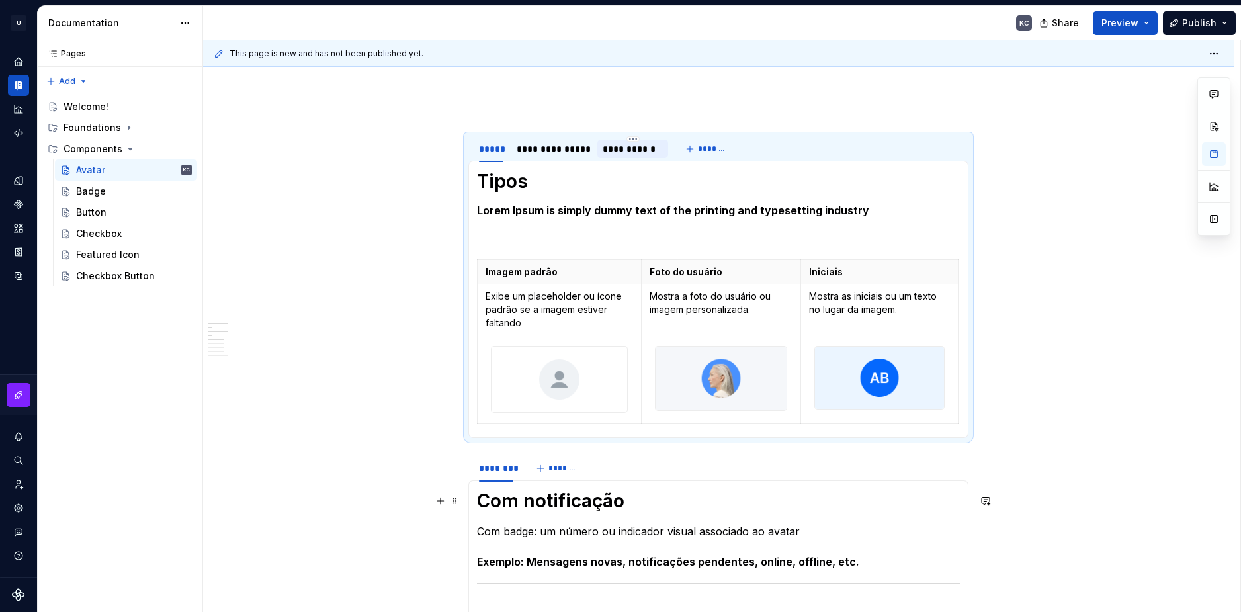
scroll to position [132, 0]
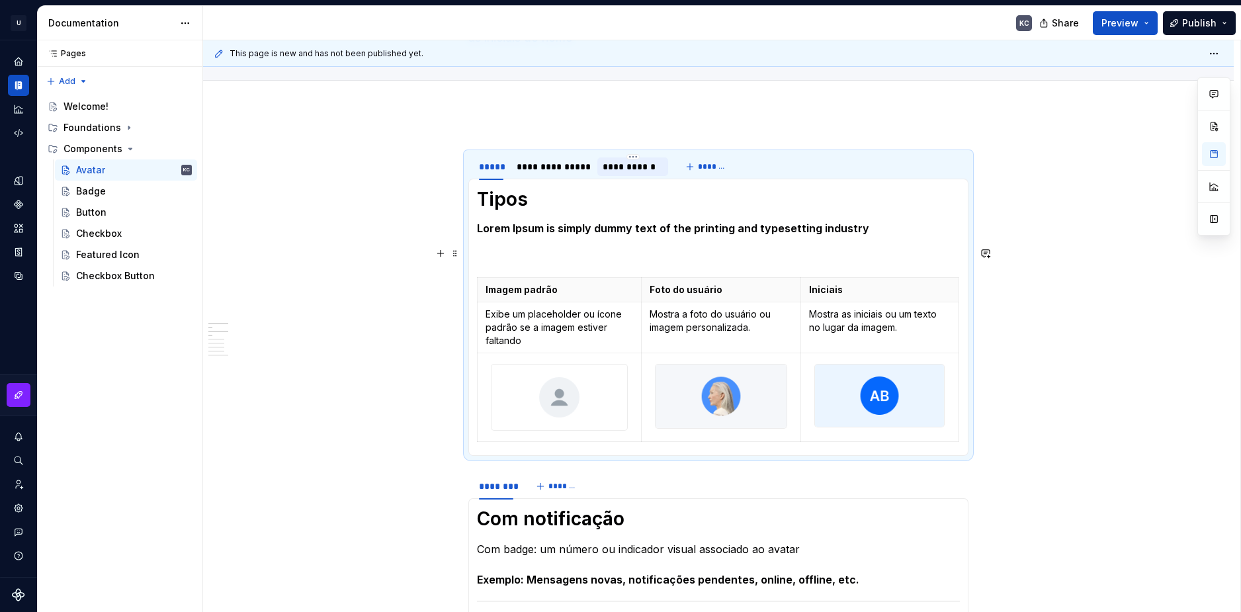
click at [487, 255] on p at bounding box center [718, 253] width 483 height 16
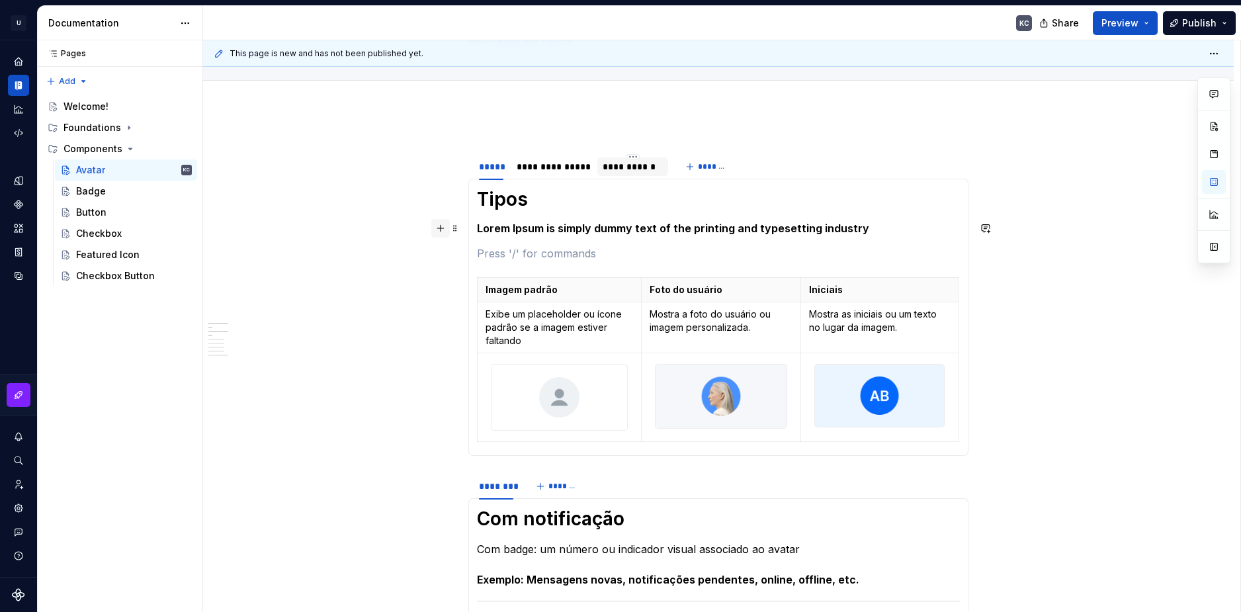
click at [446, 228] on button "button" at bounding box center [440, 228] width 19 height 19
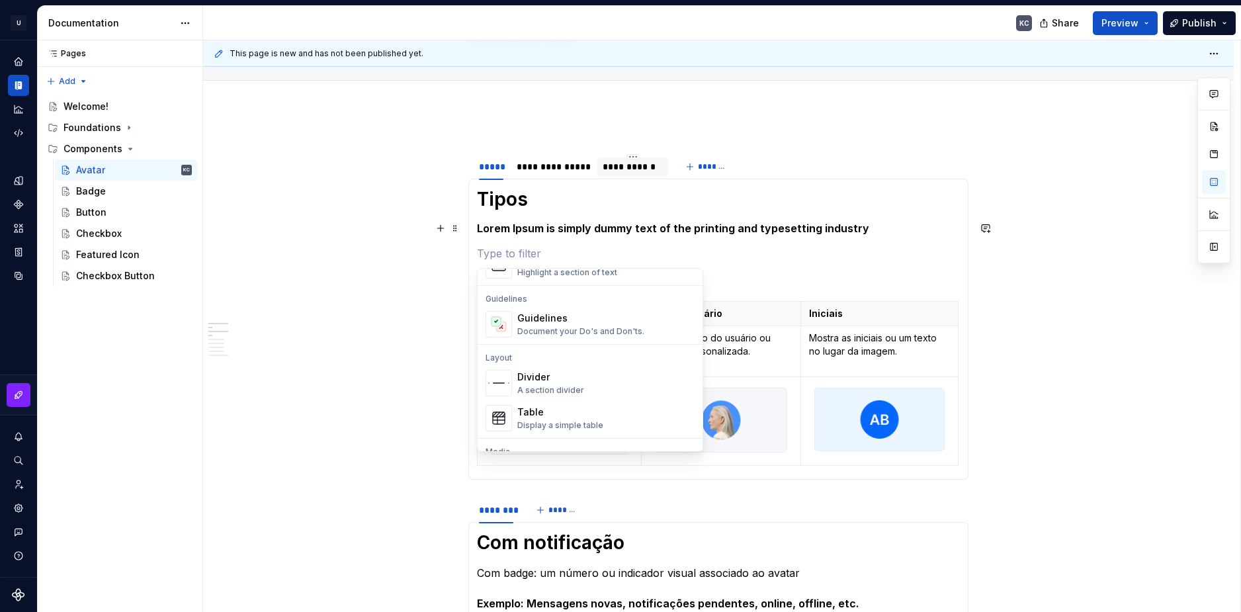
scroll to position [0, 0]
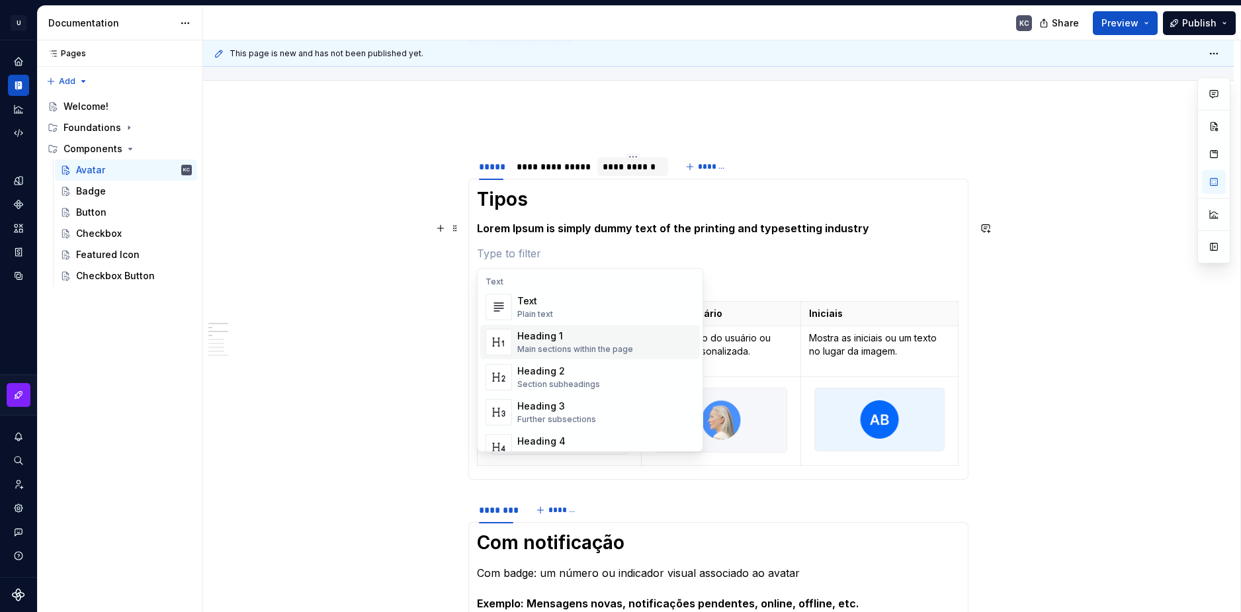
click at [523, 303] on div "Text" at bounding box center [535, 300] width 36 height 13
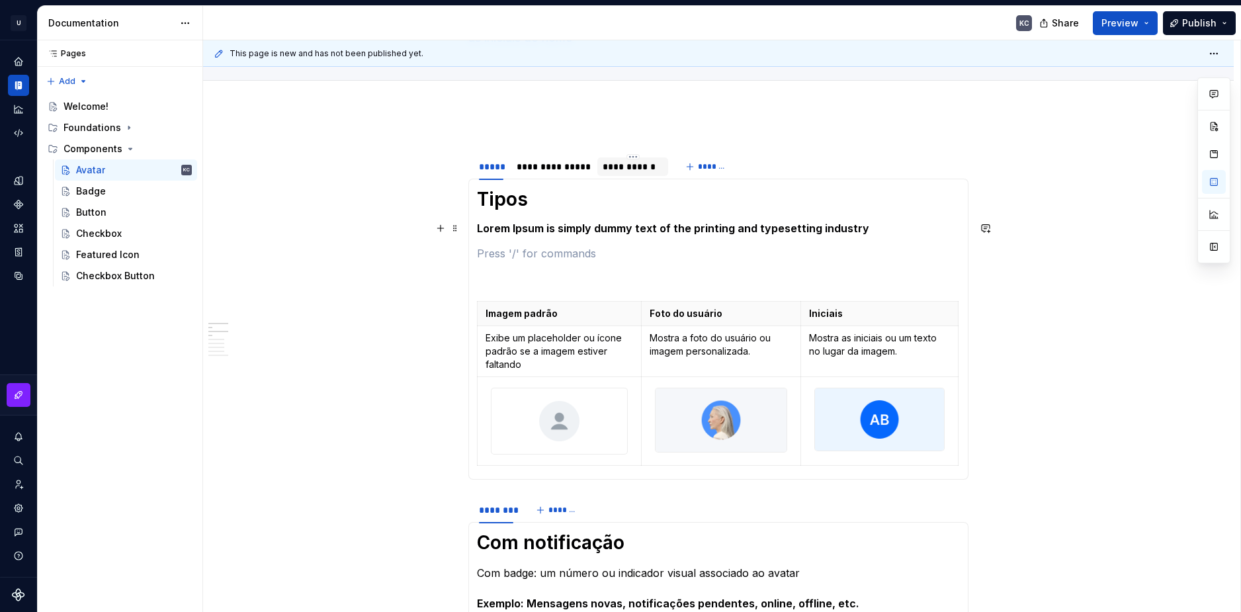
click at [515, 234] on h5 "Lorem Ipsum is simply dummy text of the printing and typesetting industry" at bounding box center [718, 228] width 483 height 13
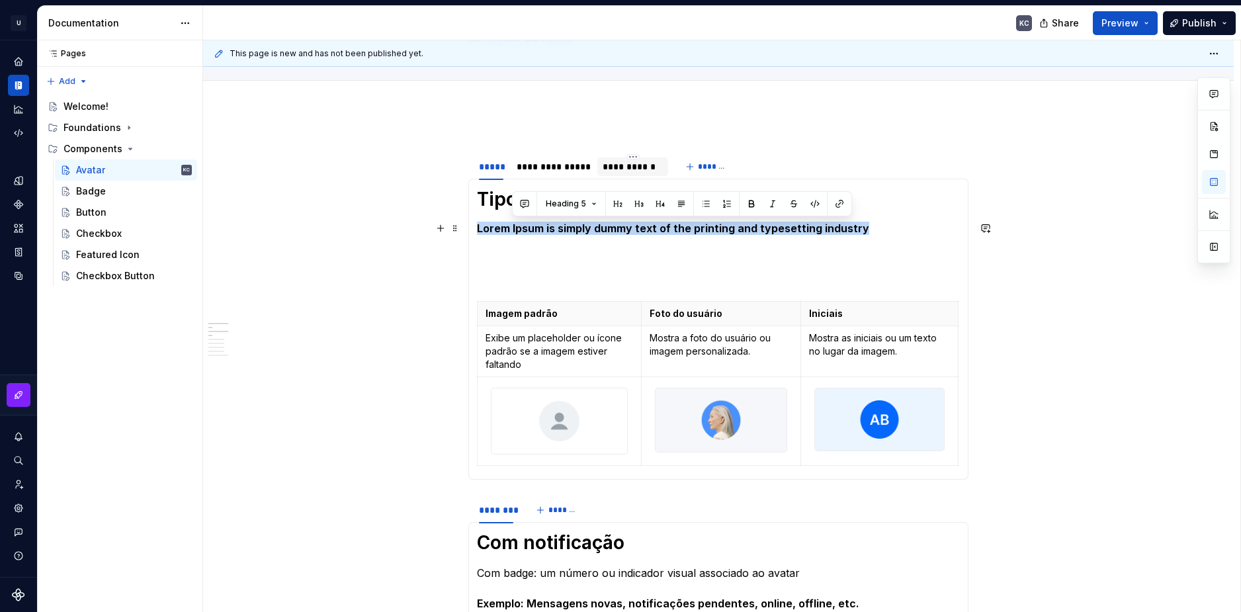
click at [515, 234] on h5 "Lorem Ipsum is simply dummy text of the printing and typesetting industry" at bounding box center [718, 228] width 483 height 13
copy h5 "Lorem Ipsum is simply dummy text of the printing and typesetting industry"
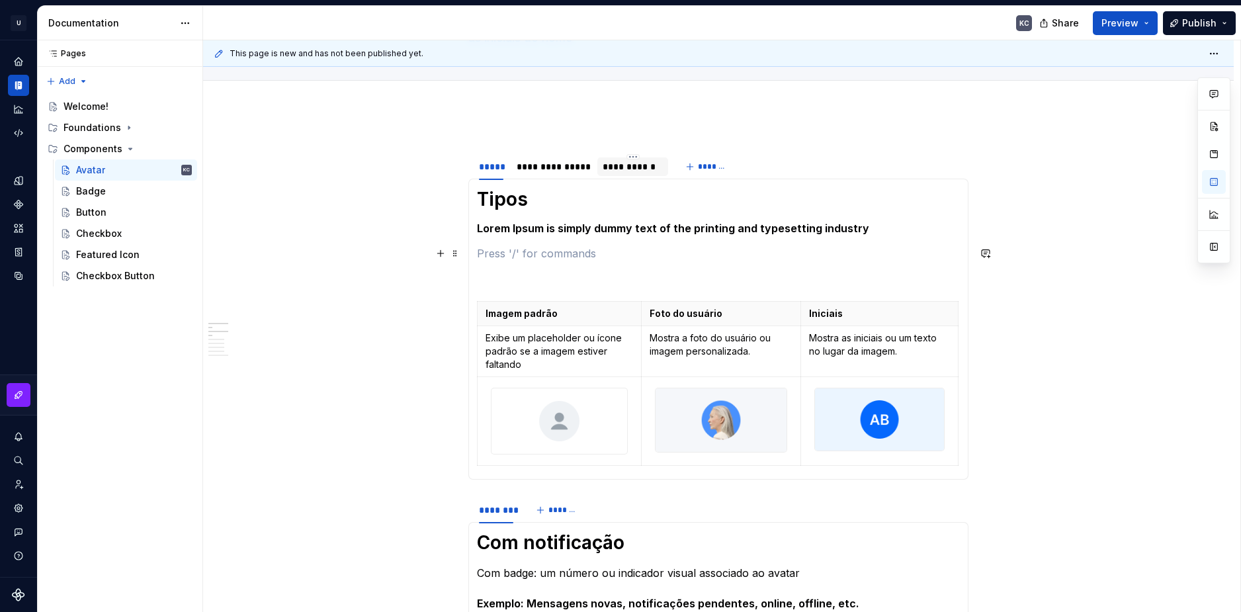
click at [509, 249] on p at bounding box center [718, 253] width 483 height 16
click at [517, 265] on section-item-column "Tipos Lorem Ipsum is simply dummy text of the printing and typesetting industry…" at bounding box center [718, 329] width 483 height 284
click at [495, 259] on p at bounding box center [718, 253] width 483 height 16
click at [458, 253] on span at bounding box center [455, 253] width 11 height 19
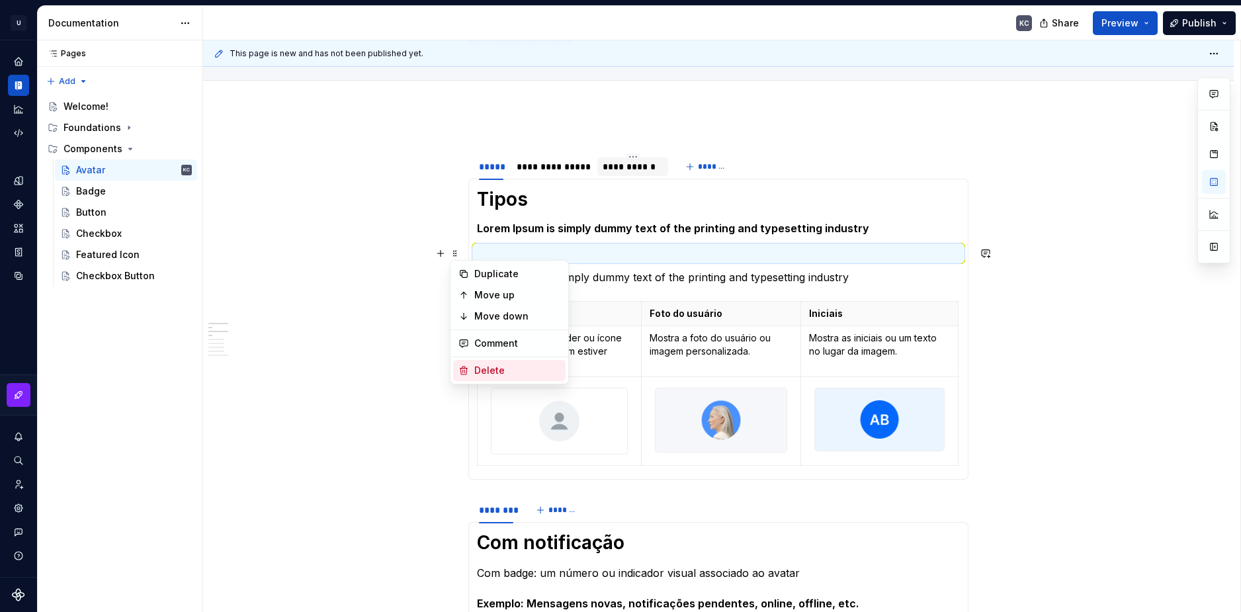
click at [483, 367] on div "Delete" at bounding box center [517, 370] width 86 height 13
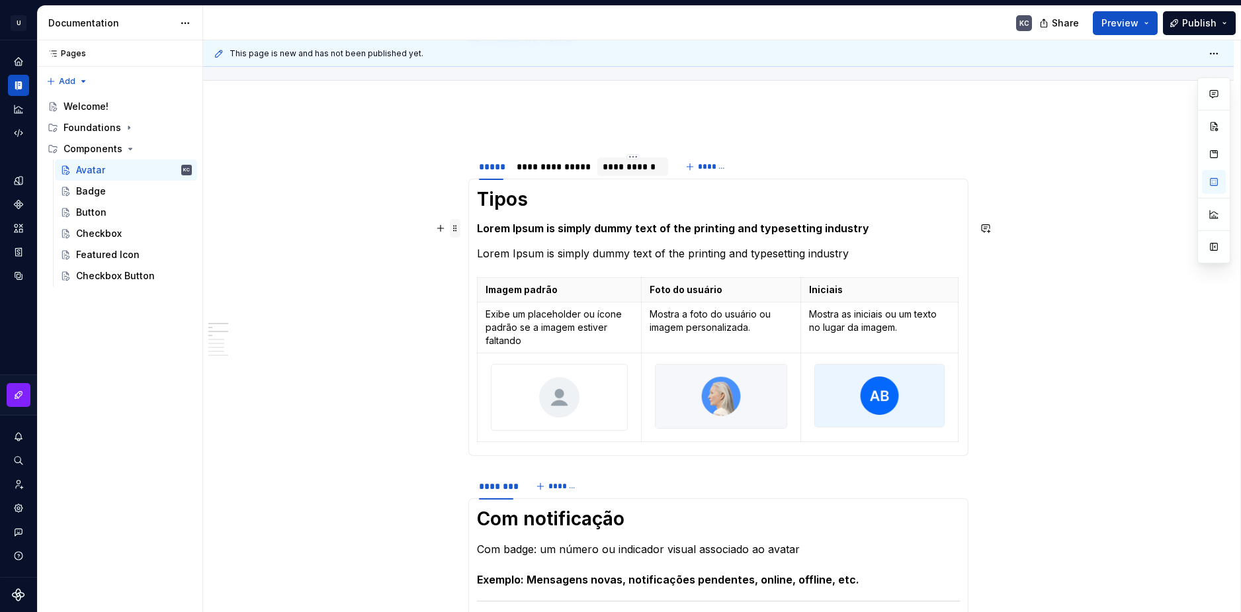
click at [457, 228] on span at bounding box center [455, 228] width 11 height 19
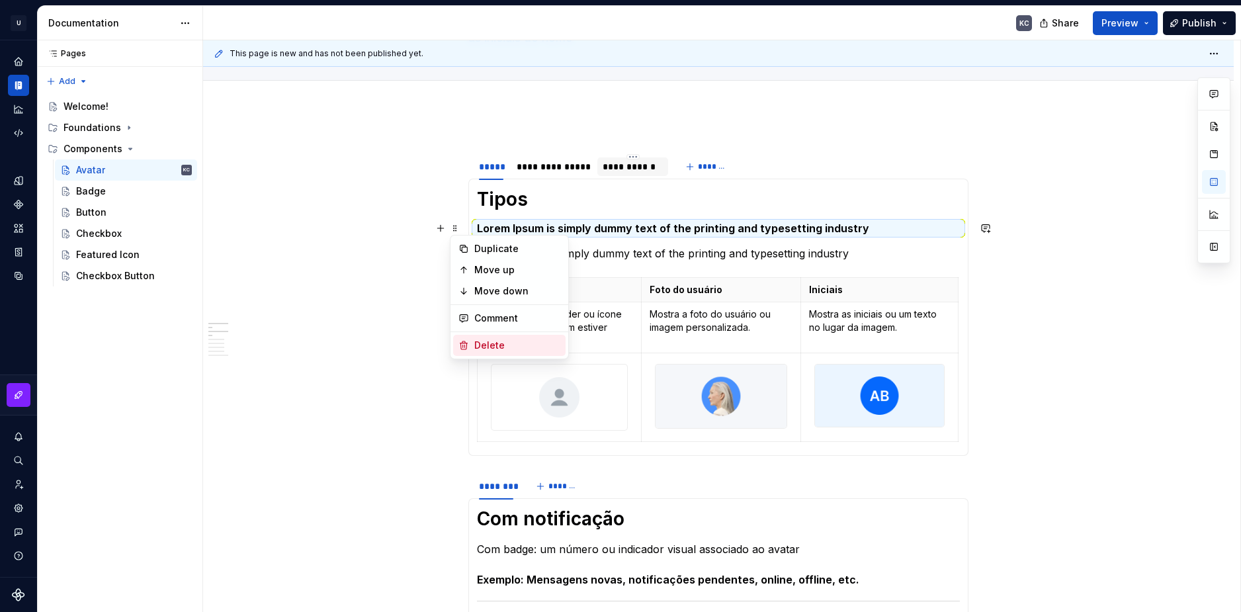
click at [471, 348] on div "Delete" at bounding box center [509, 345] width 112 height 21
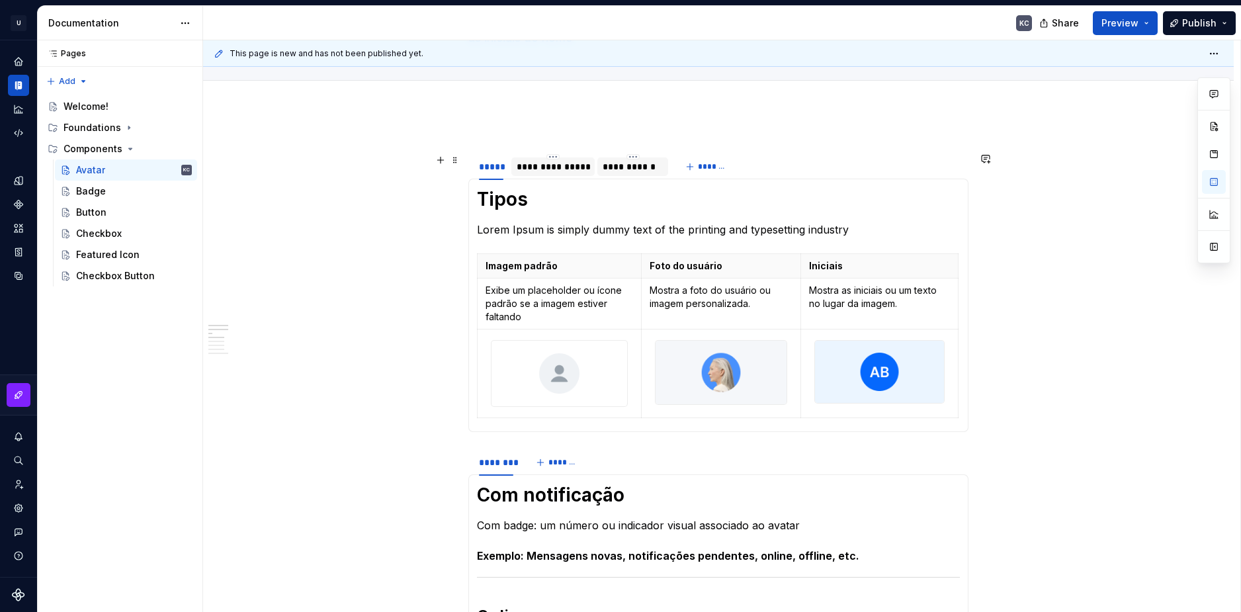
click at [542, 167] on div "**********" at bounding box center [553, 166] width 73 height 13
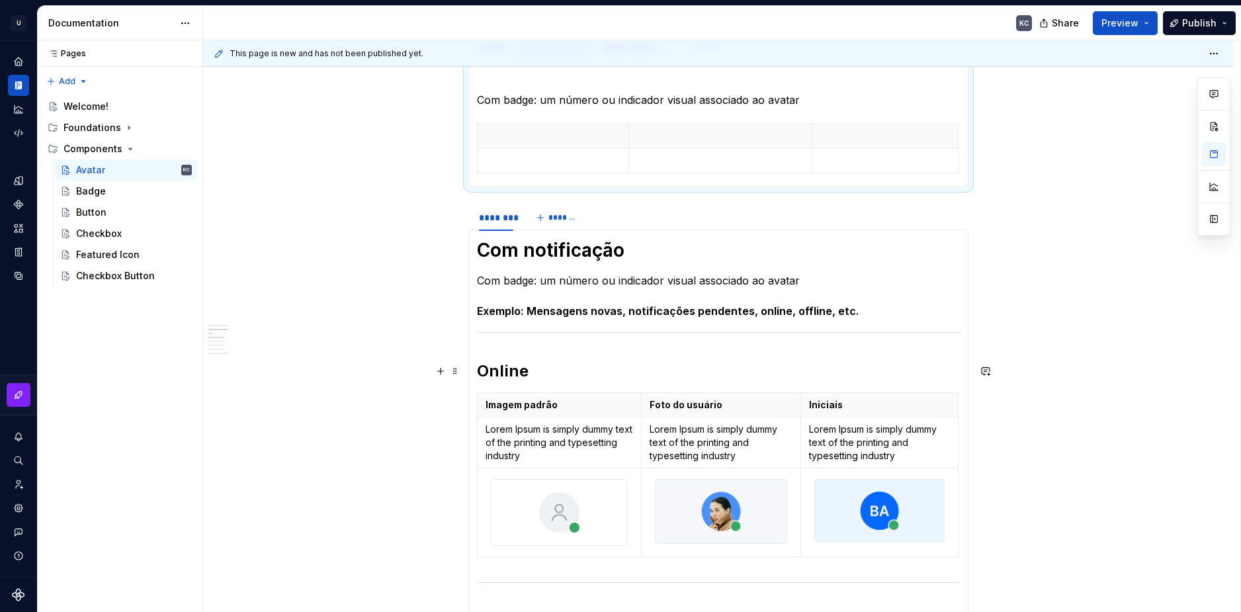
scroll to position [265, 0]
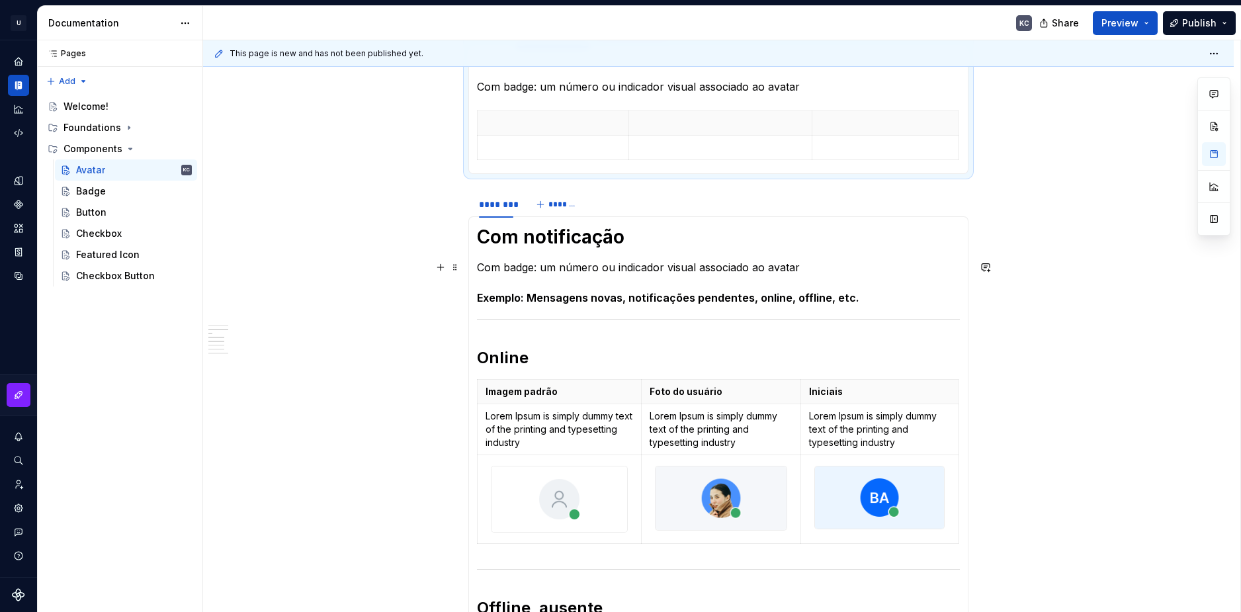
click at [523, 269] on p "Com badge: um número ou indicador visual associado ao avatar" at bounding box center [718, 267] width 483 height 16
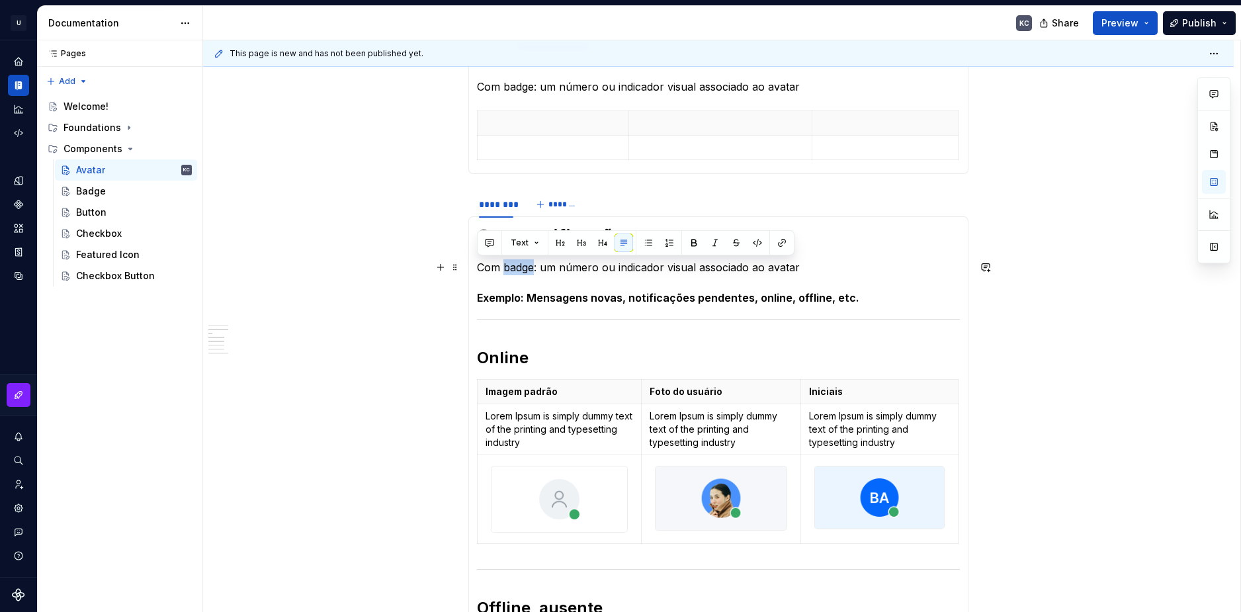
click at [523, 269] on p "Com badge: um número ou indicador visual associado ao avatar" at bounding box center [718, 267] width 483 height 16
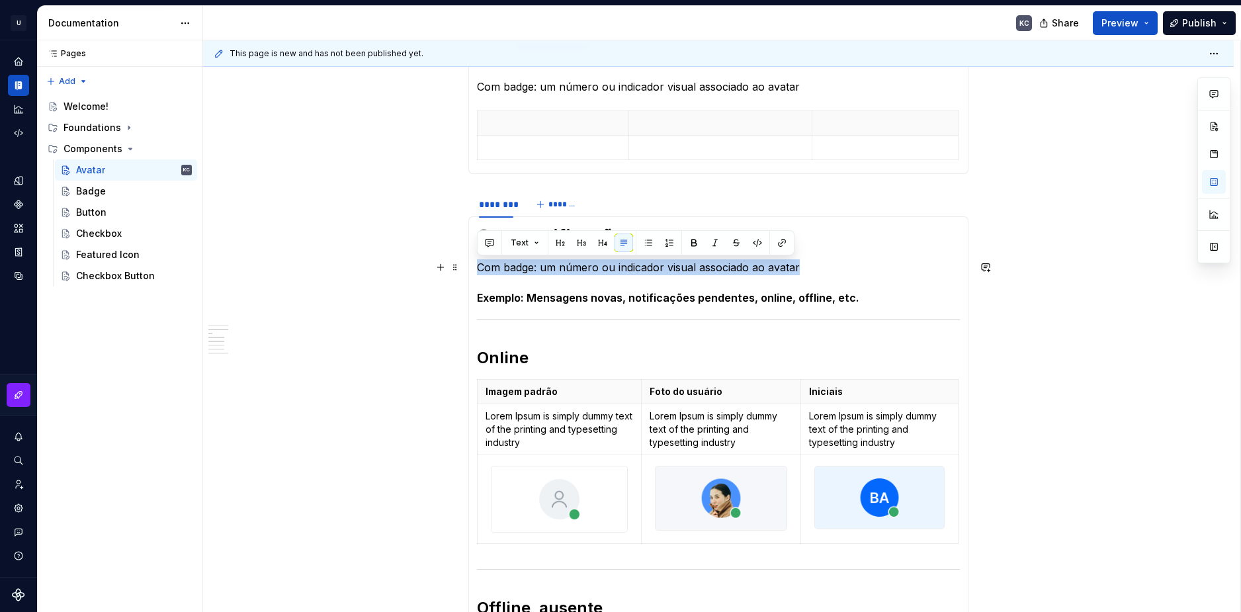
copy p "Com badge: um número ou indicador visual associado ao avatar"
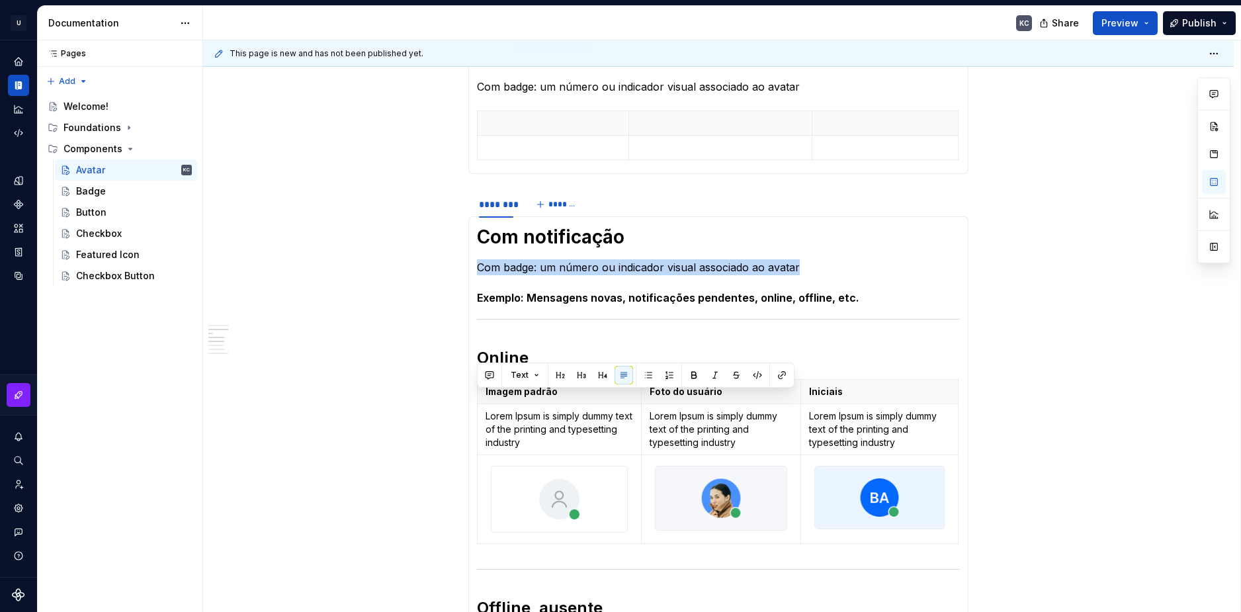
scroll to position [66, 0]
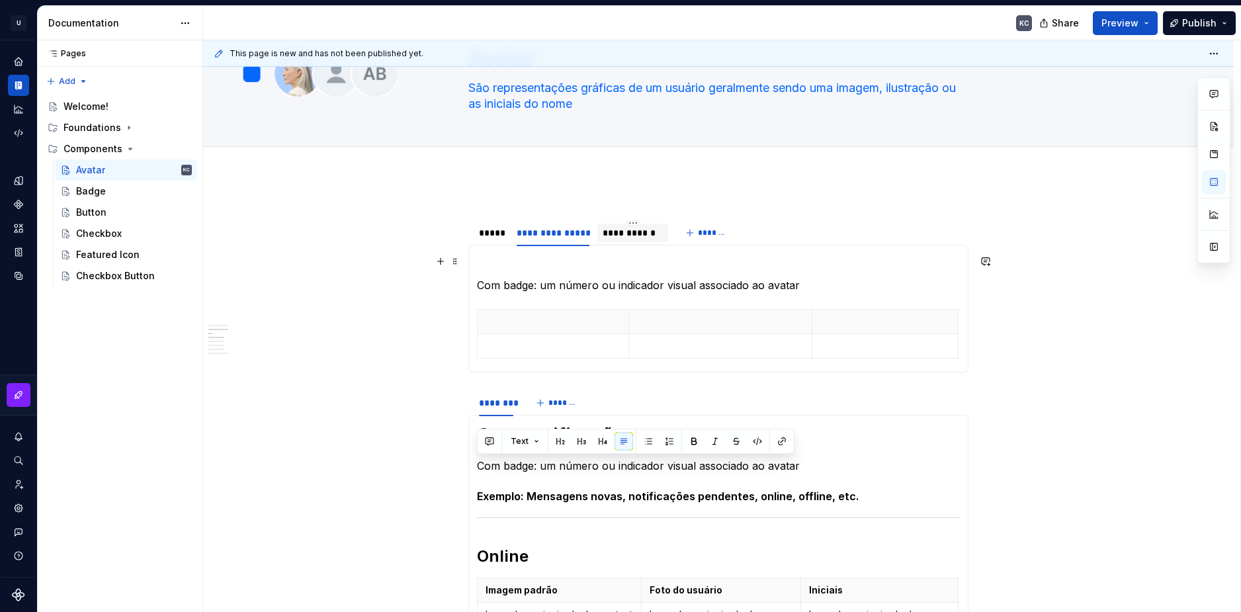
click at [507, 264] on p at bounding box center [718, 261] width 483 height 16
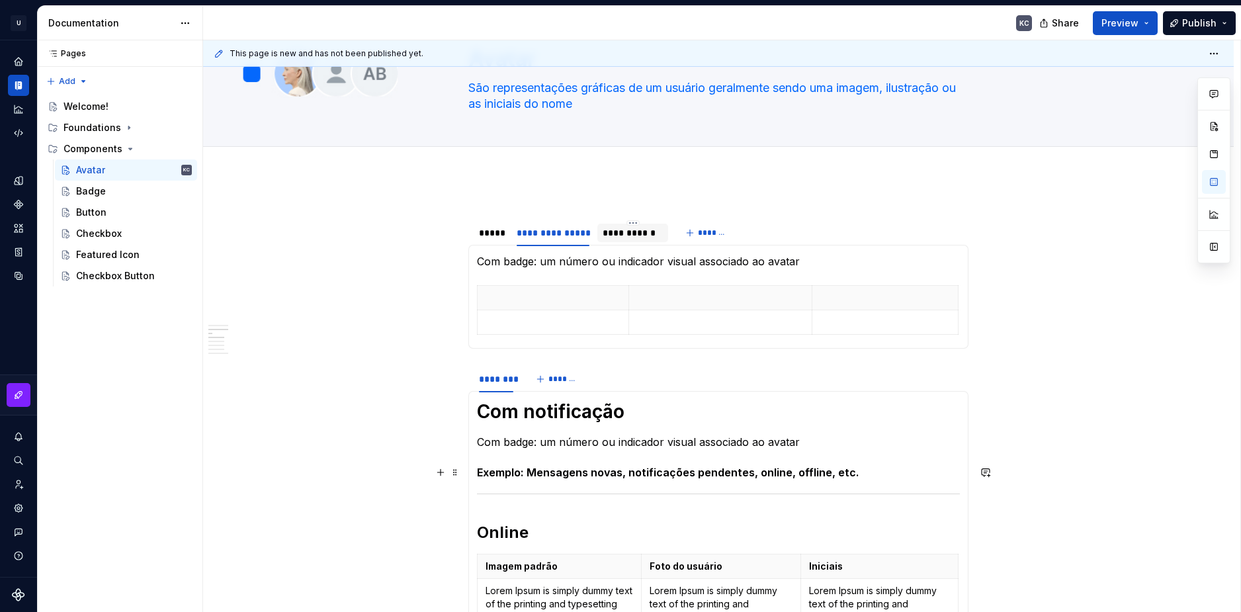
click at [507, 470] on h5 "Exemplo: Mensagens novas, notificações pendentes, online, offline, etc." at bounding box center [718, 472] width 483 height 13
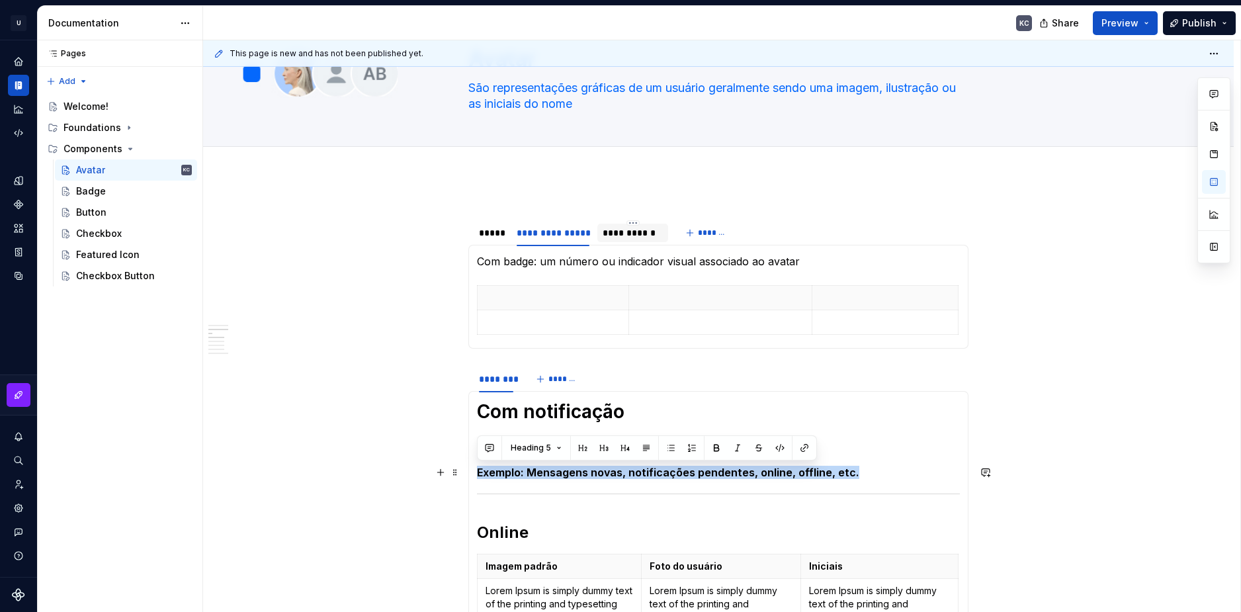
click at [507, 470] on h5 "Exemplo: Mensagens novas, notificações pendentes, online, offline, etc." at bounding box center [718, 472] width 483 height 13
copy h5 "Exemplo: Mensagens novas, notificações pendentes, online, offline, etc."
click at [509, 278] on section-item-column "Com badge: um número ou indicador visual associado ao avatar" at bounding box center [718, 296] width 483 height 87
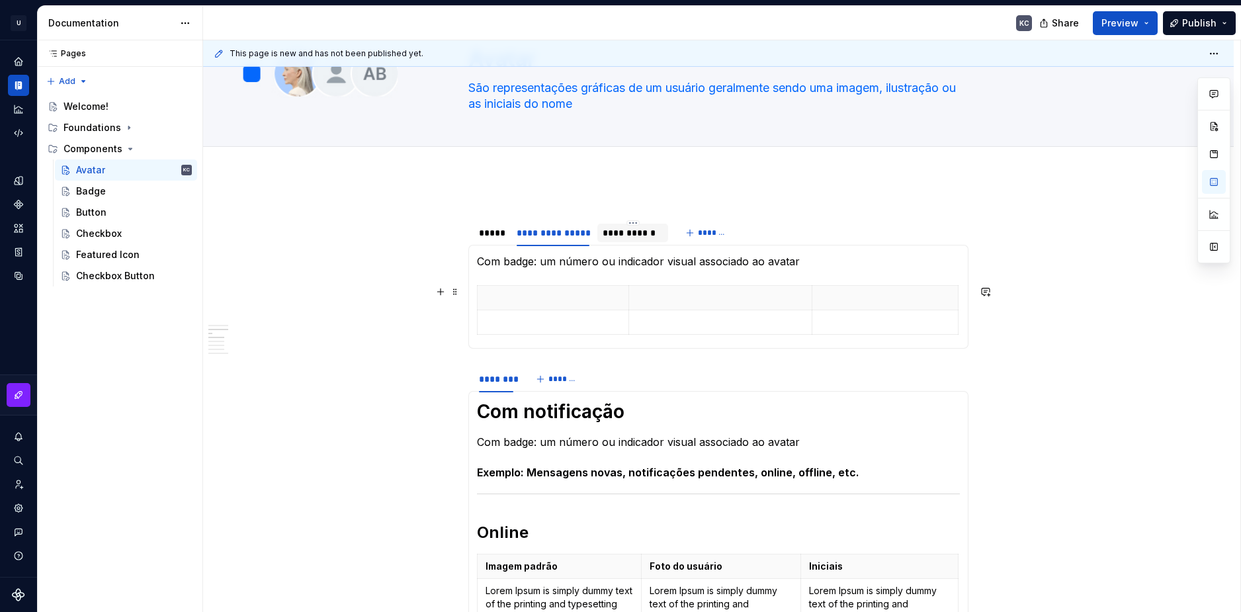
click at [497, 276] on section-item-column "Com badge: um número ou indicador visual associado ao avatar" at bounding box center [718, 296] width 483 height 87
click at [476, 263] on div "Tipos Lorem Ipsum is simply dummy text of the printing and typesetting industry…" at bounding box center [718, 297] width 500 height 104
click at [454, 259] on span at bounding box center [455, 261] width 11 height 19
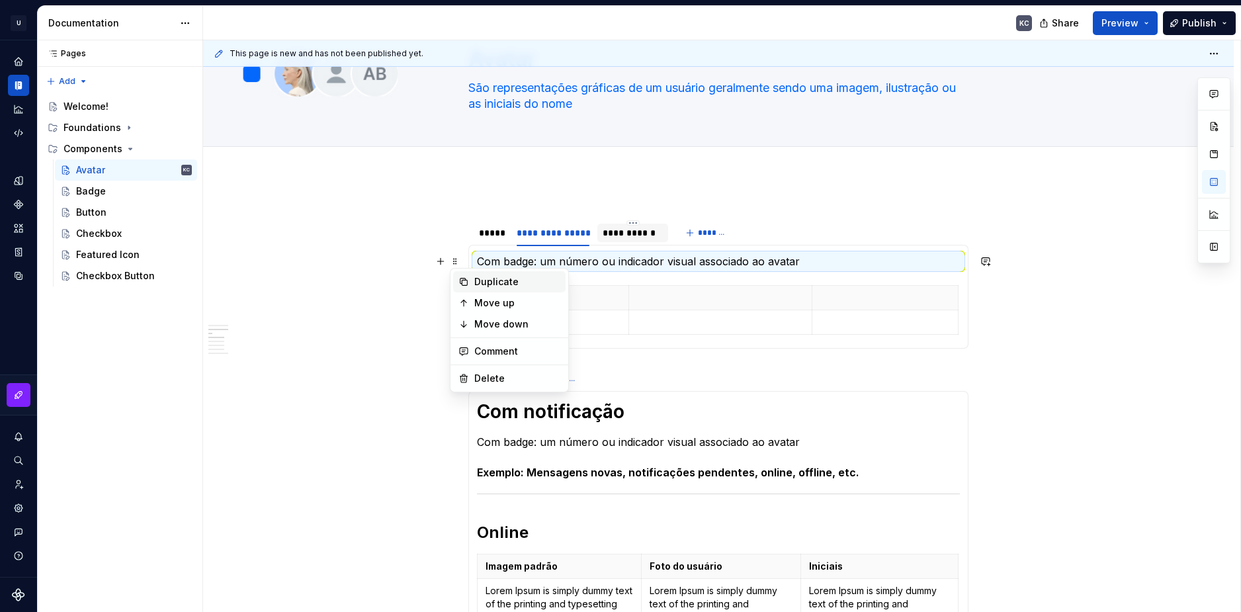
click at [473, 275] on div "Duplicate" at bounding box center [509, 281] width 112 height 21
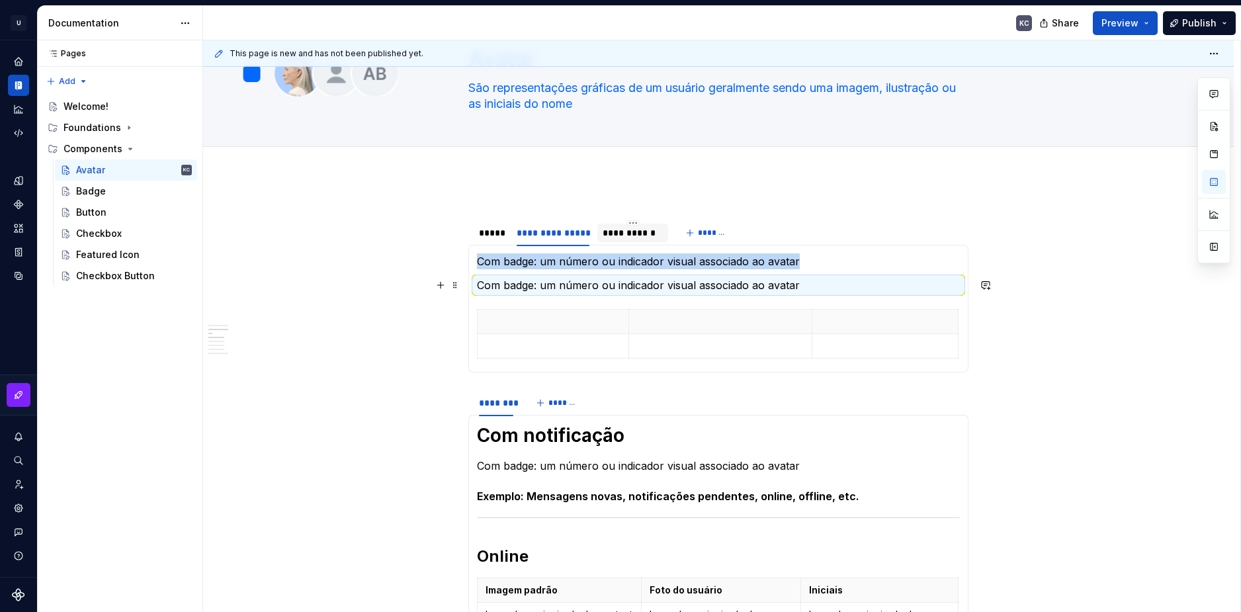
click at [491, 287] on p "Com badge: um número ou indicador visual associado ao avatar" at bounding box center [718, 285] width 483 height 16
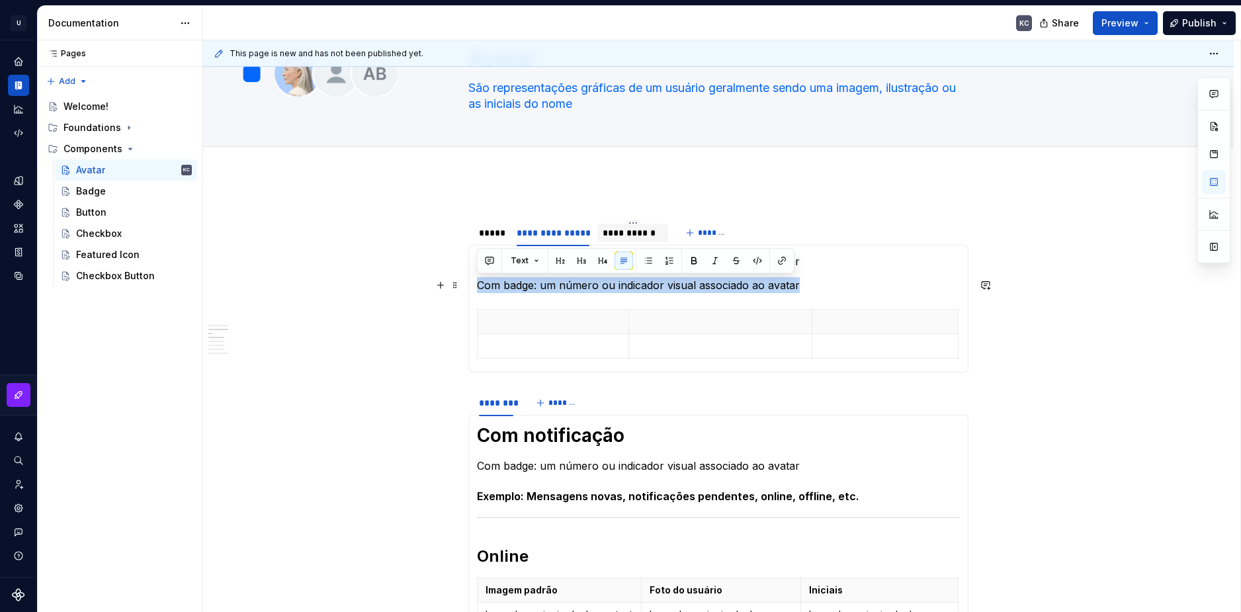
click at [491, 287] on p "Com badge: um número ou indicador visual associado ao avatar" at bounding box center [718, 285] width 483 height 16
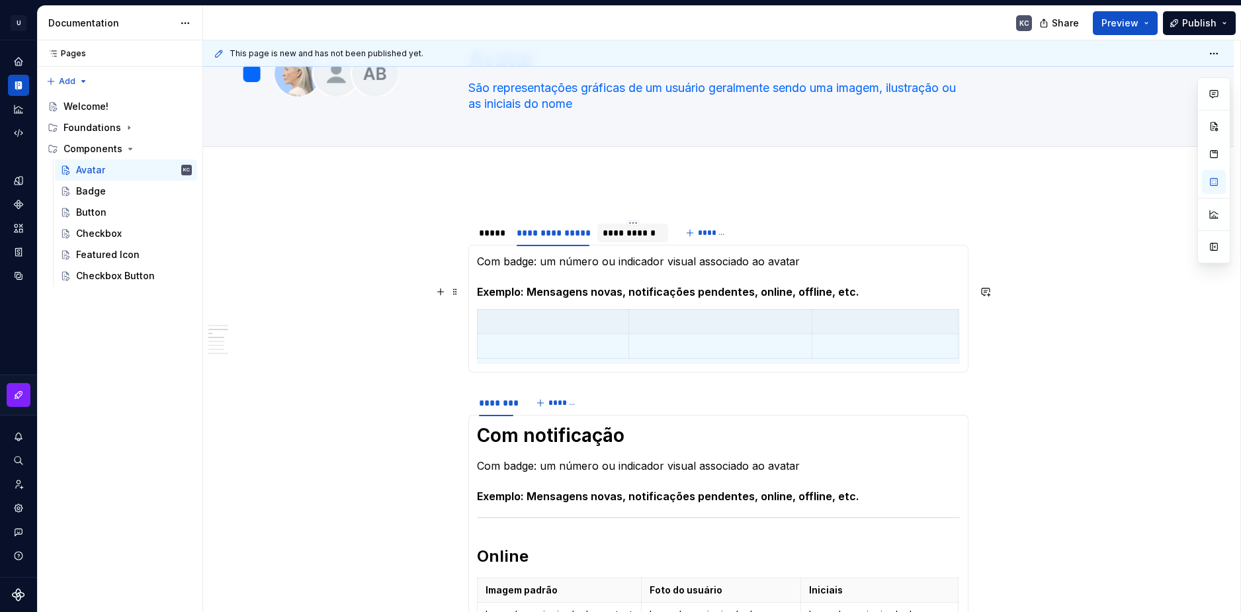
click at [495, 278] on section-item-column "Com badge: um número ou indicador visual associado ao avatar Exemplo: Mensagens…" at bounding box center [718, 308] width 483 height 110
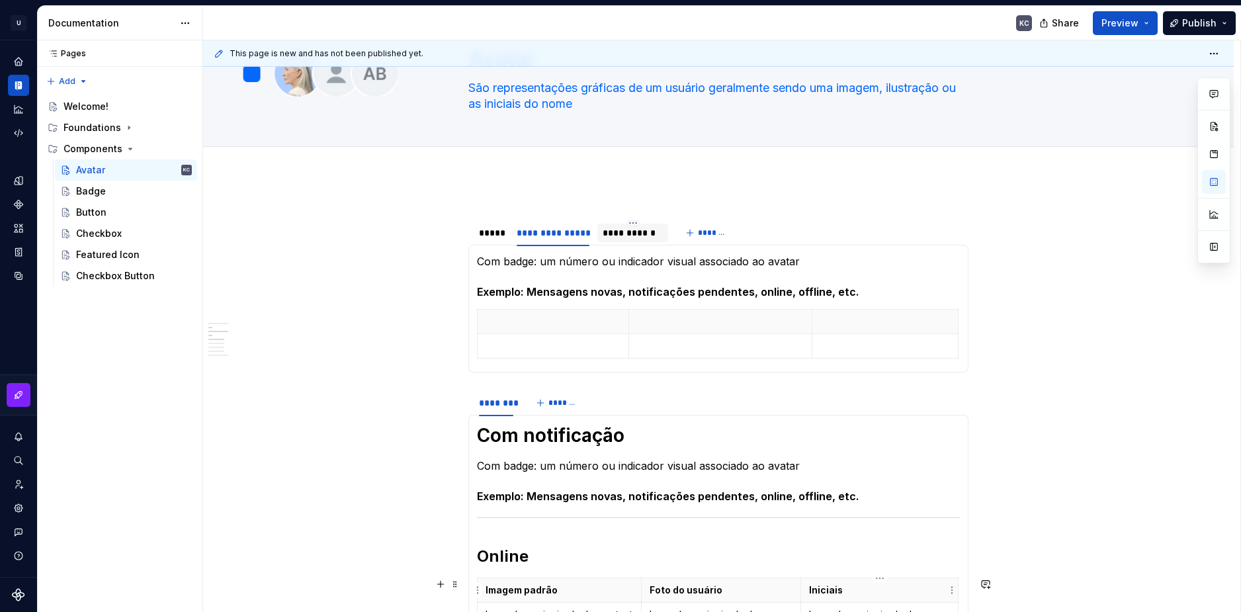
type textarea "*"
